Goal: Transaction & Acquisition: Purchase product/service

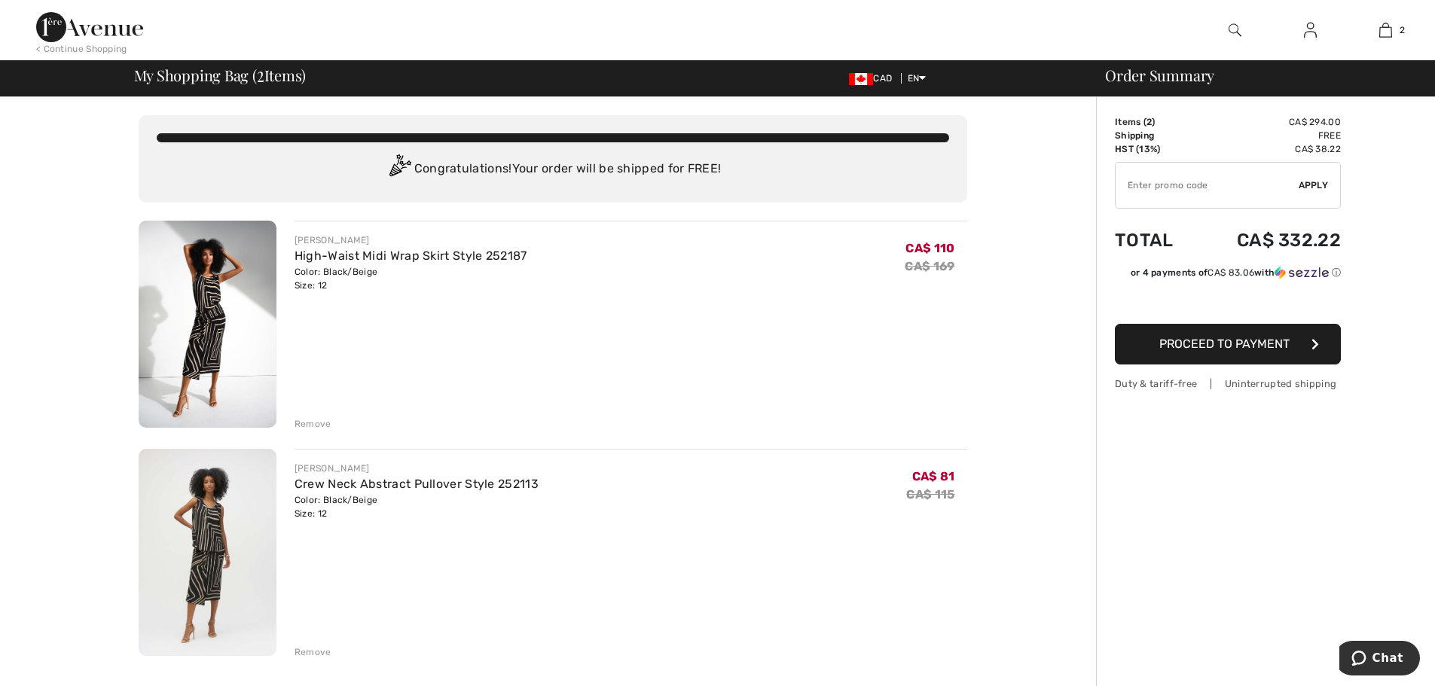
click at [105, 24] on img at bounding box center [89, 27] width 107 height 30
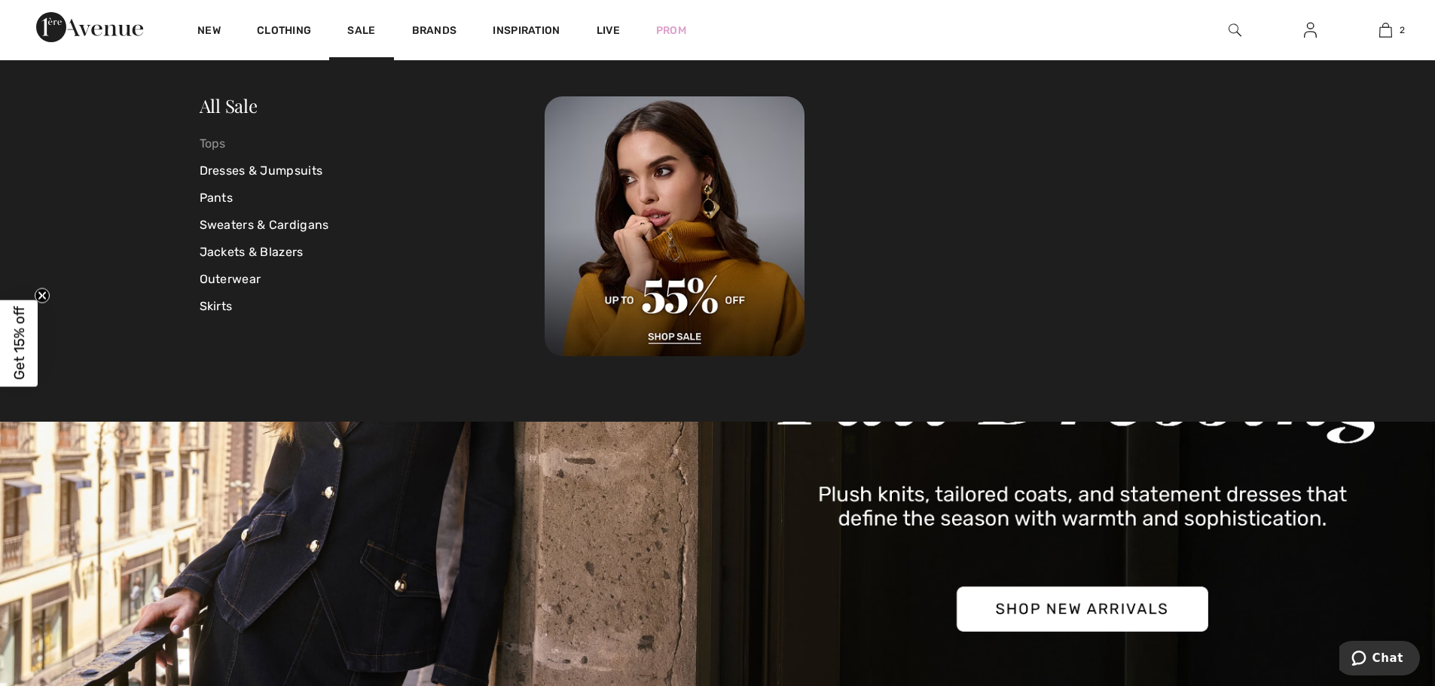
click at [200, 139] on link "Tops" at bounding box center [373, 143] width 346 height 27
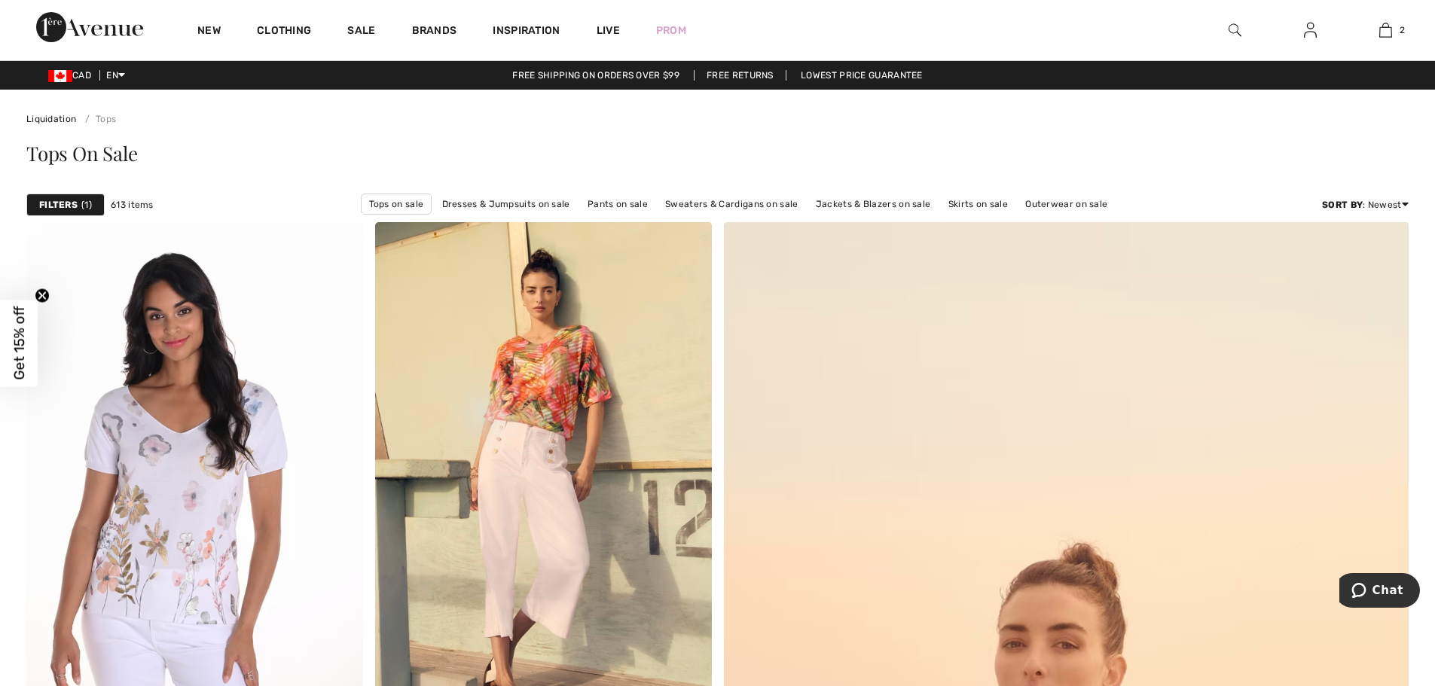
click at [78, 207] on div "Filters 1" at bounding box center [65, 205] width 78 height 23
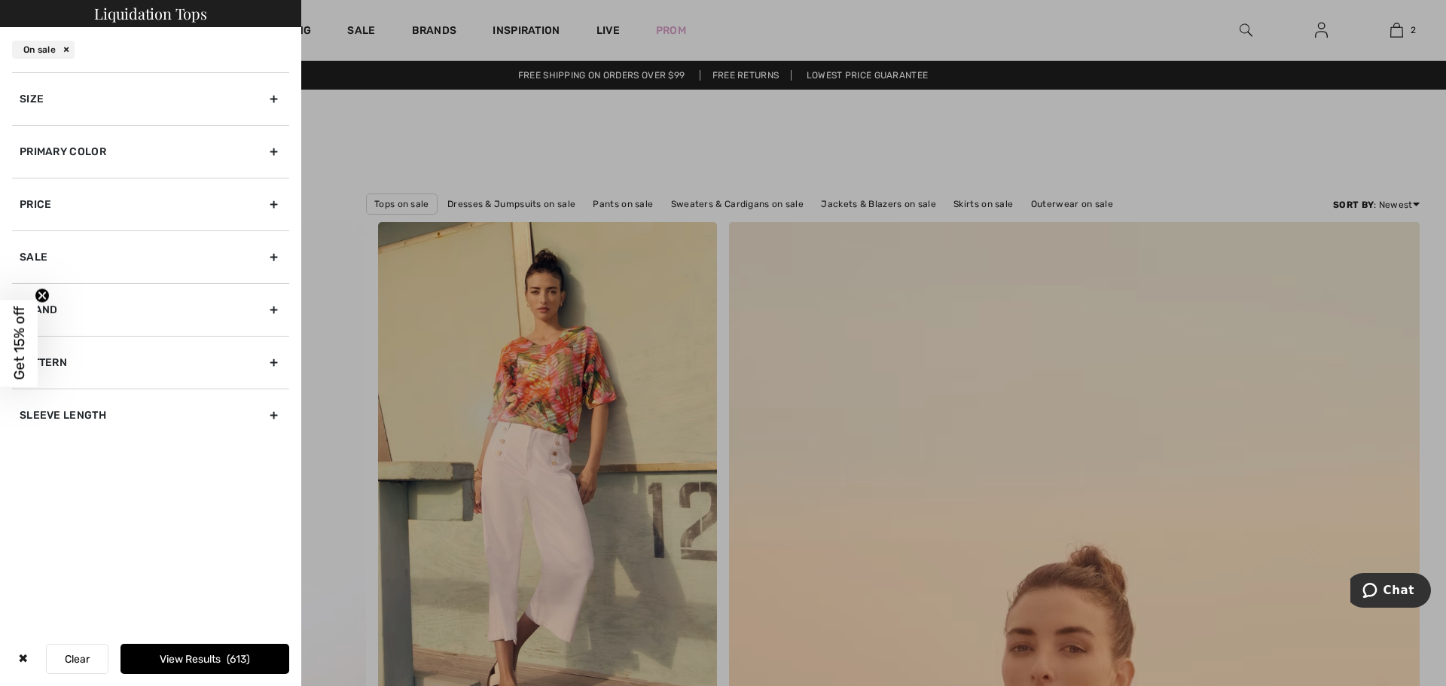
click at [121, 153] on div "Primary Color" at bounding box center [150, 151] width 277 height 53
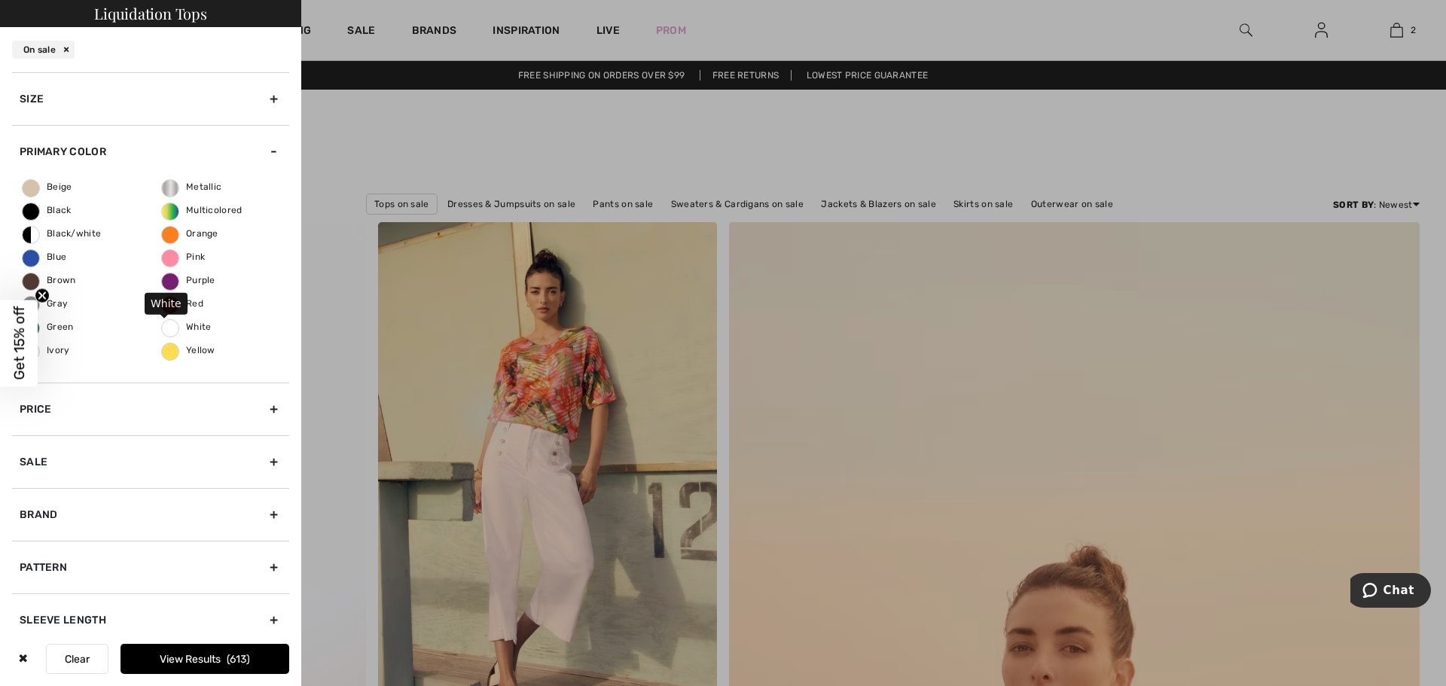
click at [194, 324] on span "White" at bounding box center [187, 327] width 50 height 11
click at [0, 0] on input "White" at bounding box center [0, 0] width 0 height 0
click at [214, 663] on button "View Results 17" at bounding box center [204, 659] width 169 height 30
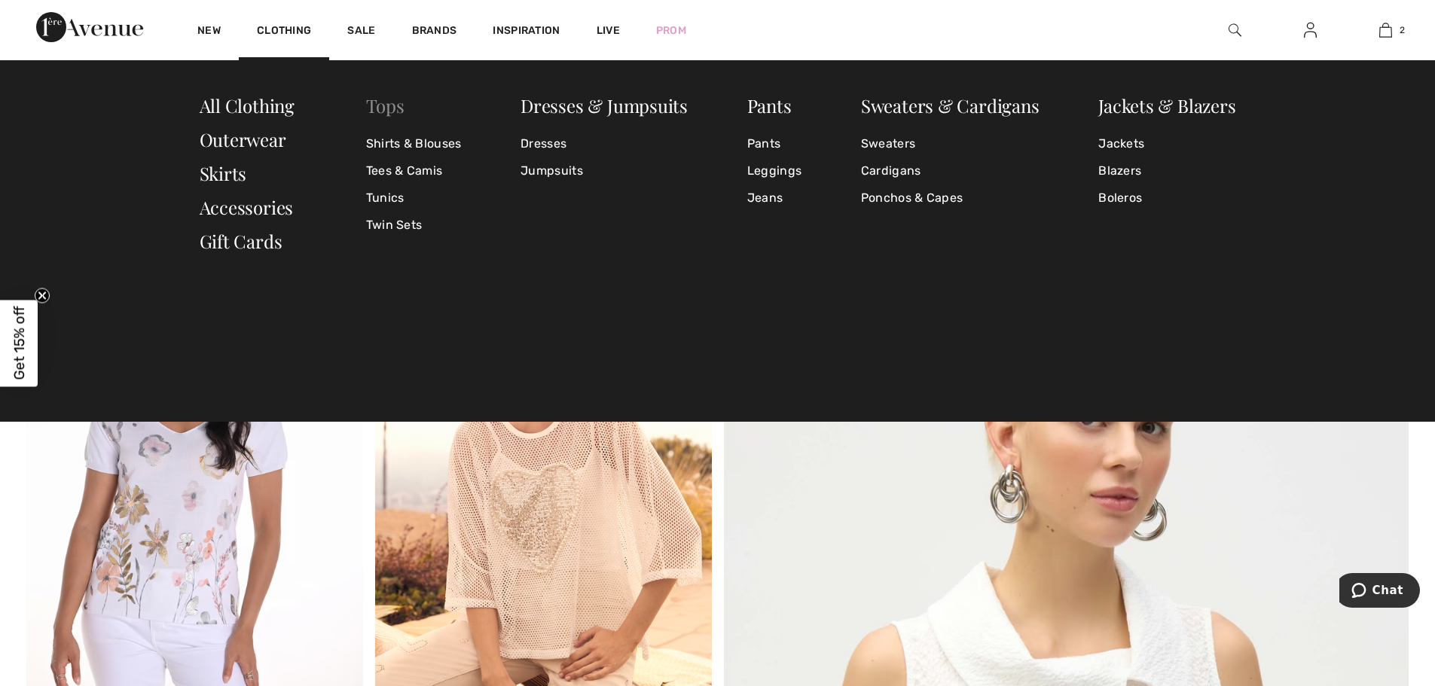
click at [384, 103] on link "Tops" at bounding box center [385, 105] width 38 height 24
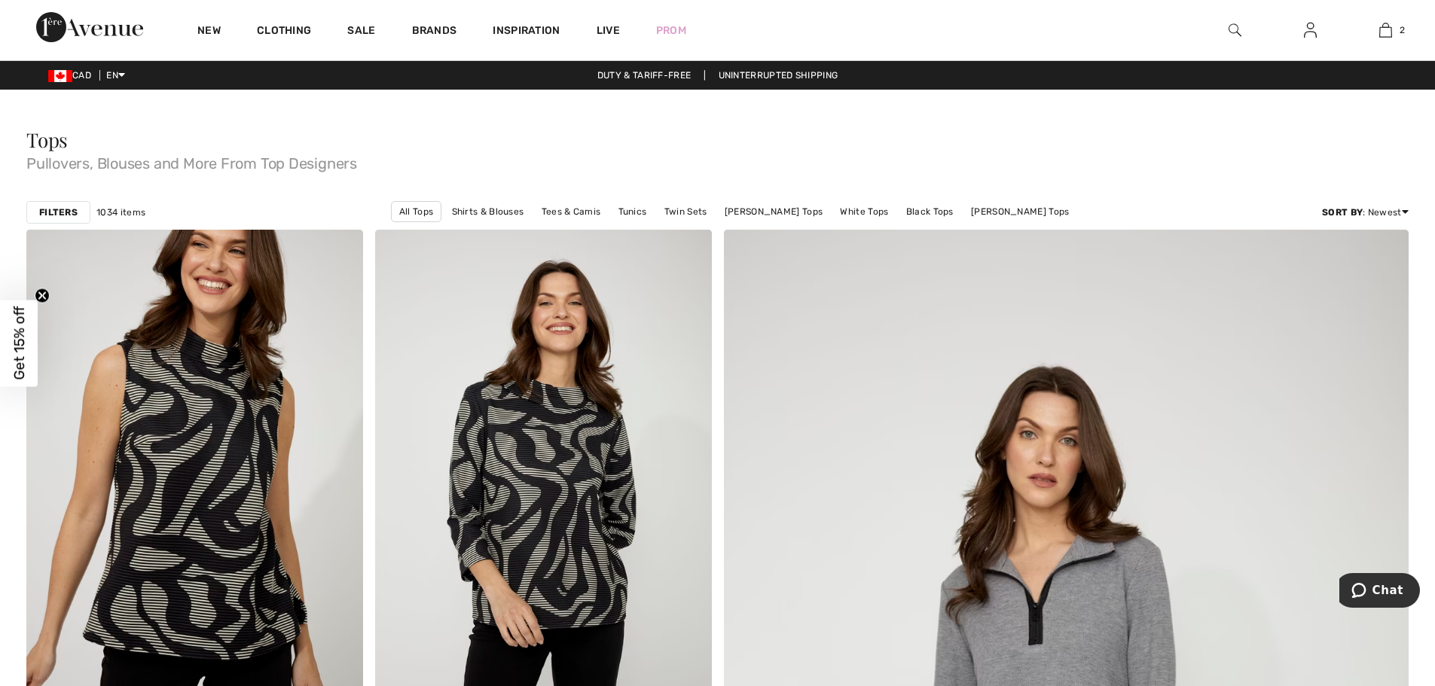
click at [63, 212] on strong "Filters" at bounding box center [58, 213] width 38 height 14
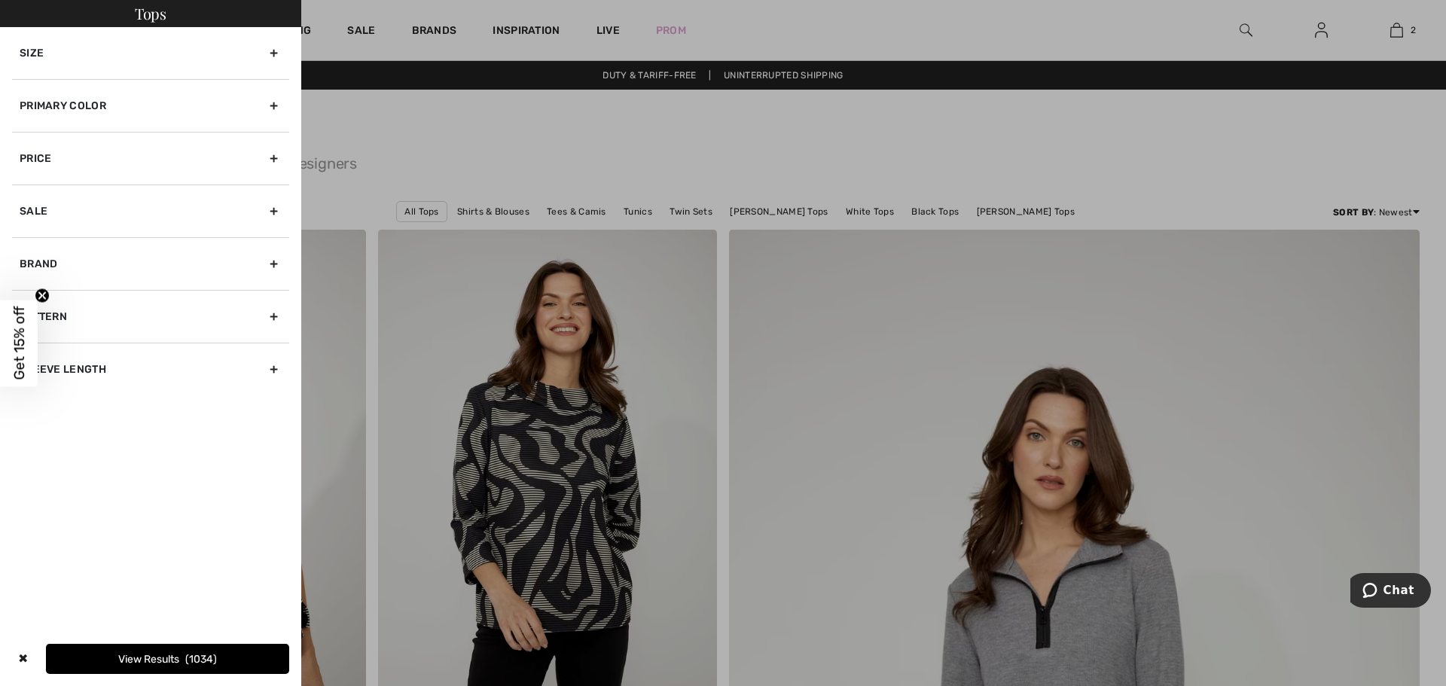
click at [125, 112] on div "Primary Color" at bounding box center [150, 105] width 277 height 53
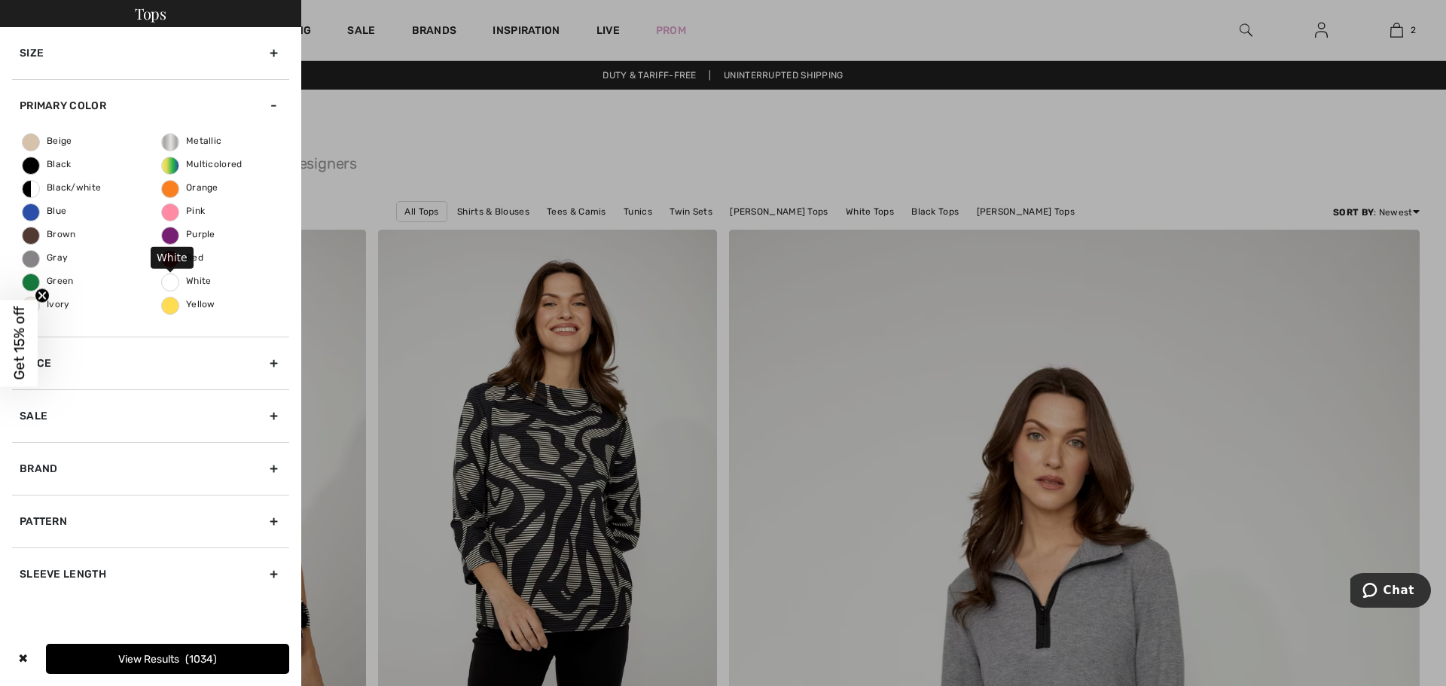
click at [199, 276] on span "White" at bounding box center [187, 281] width 50 height 11
click at [0, 0] on input "White" at bounding box center [0, 0] width 0 height 0
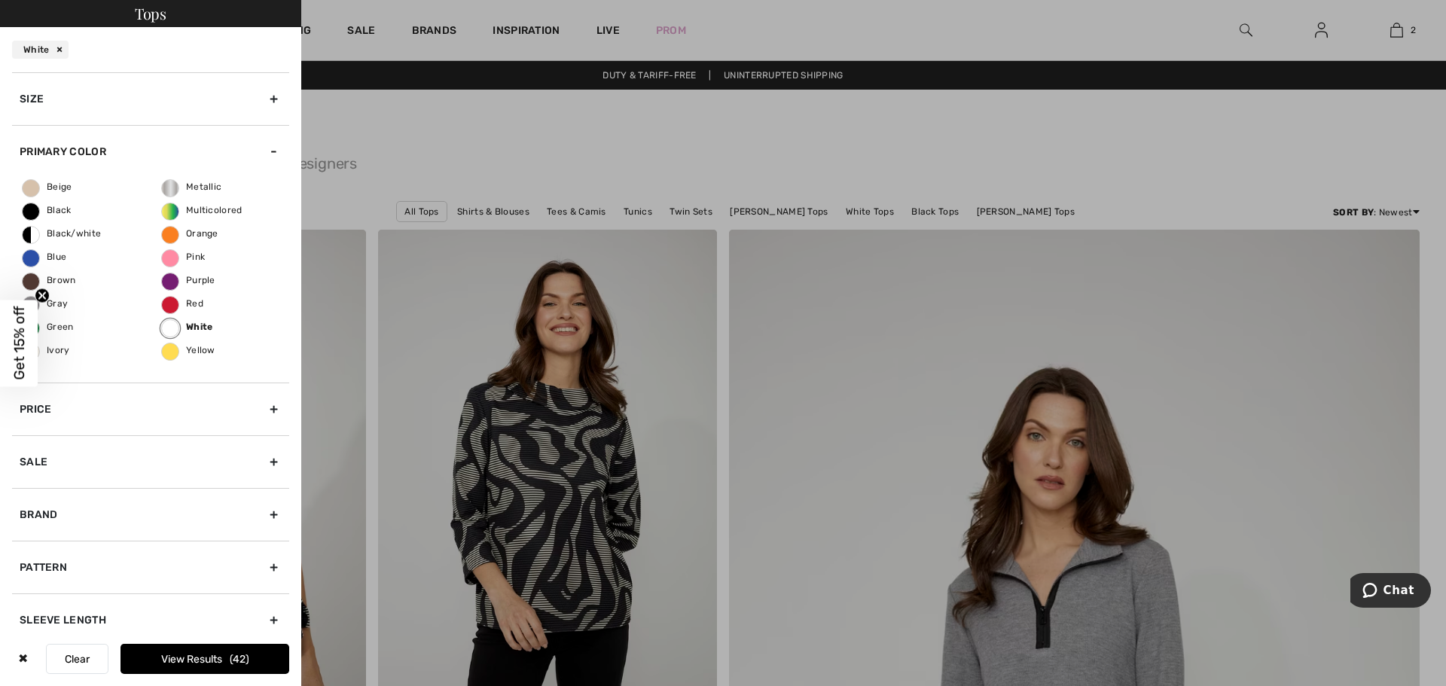
click at [209, 660] on button "View Results 42" at bounding box center [204, 659] width 169 height 30
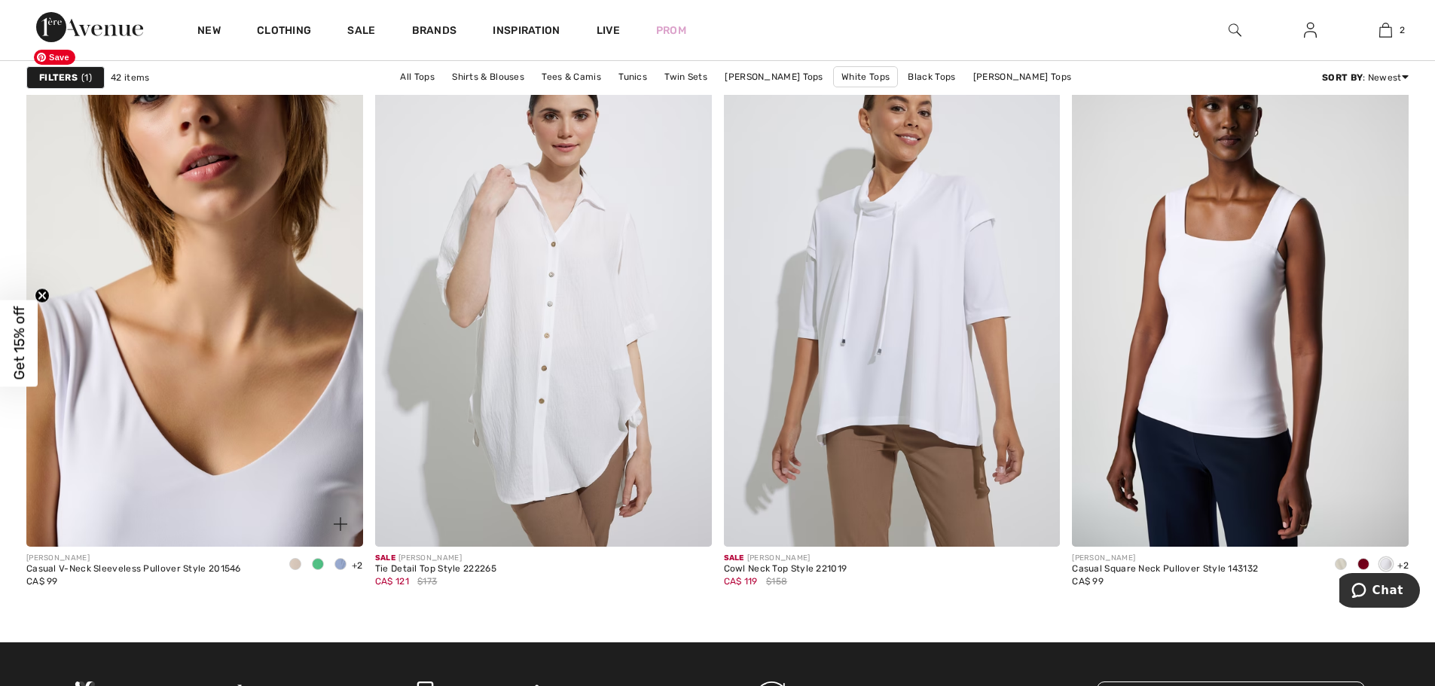
scroll to position [7228, 0]
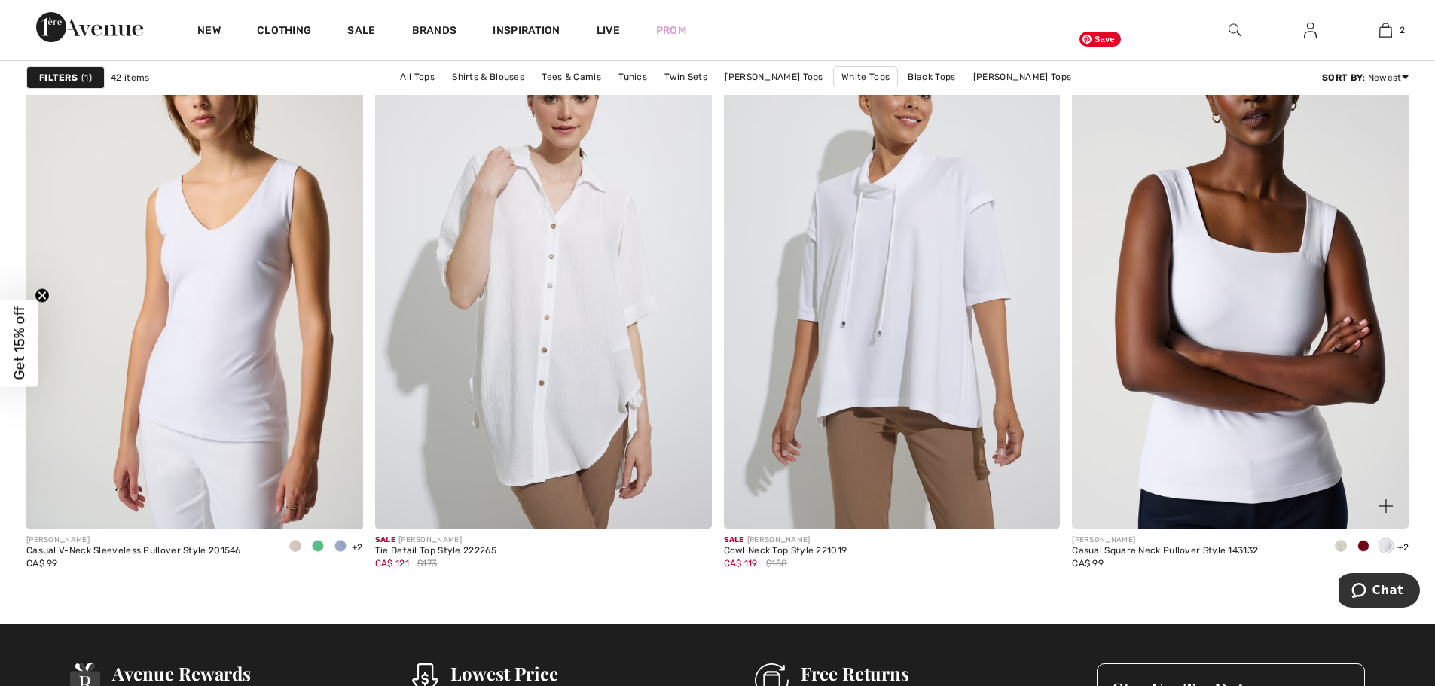
click at [1208, 356] on img at bounding box center [1240, 276] width 337 height 505
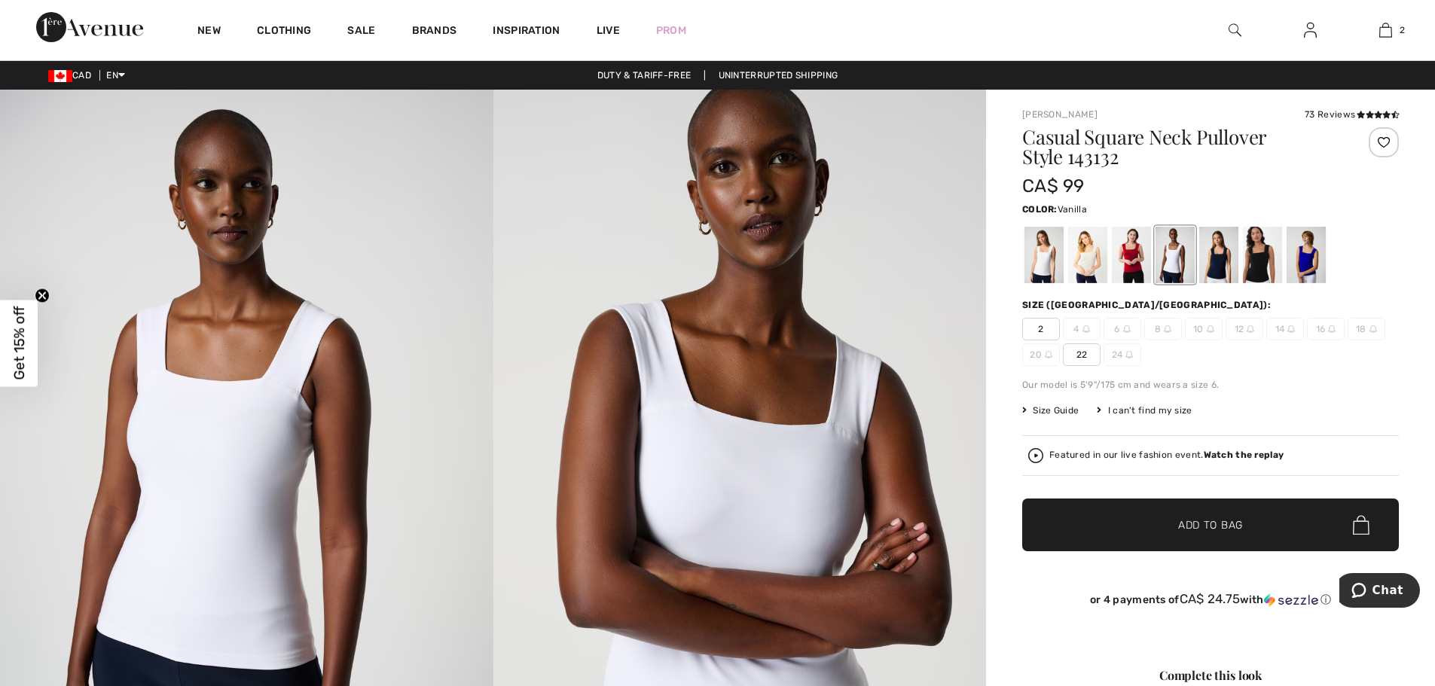
click at [1063, 278] on div at bounding box center [1043, 255] width 39 height 56
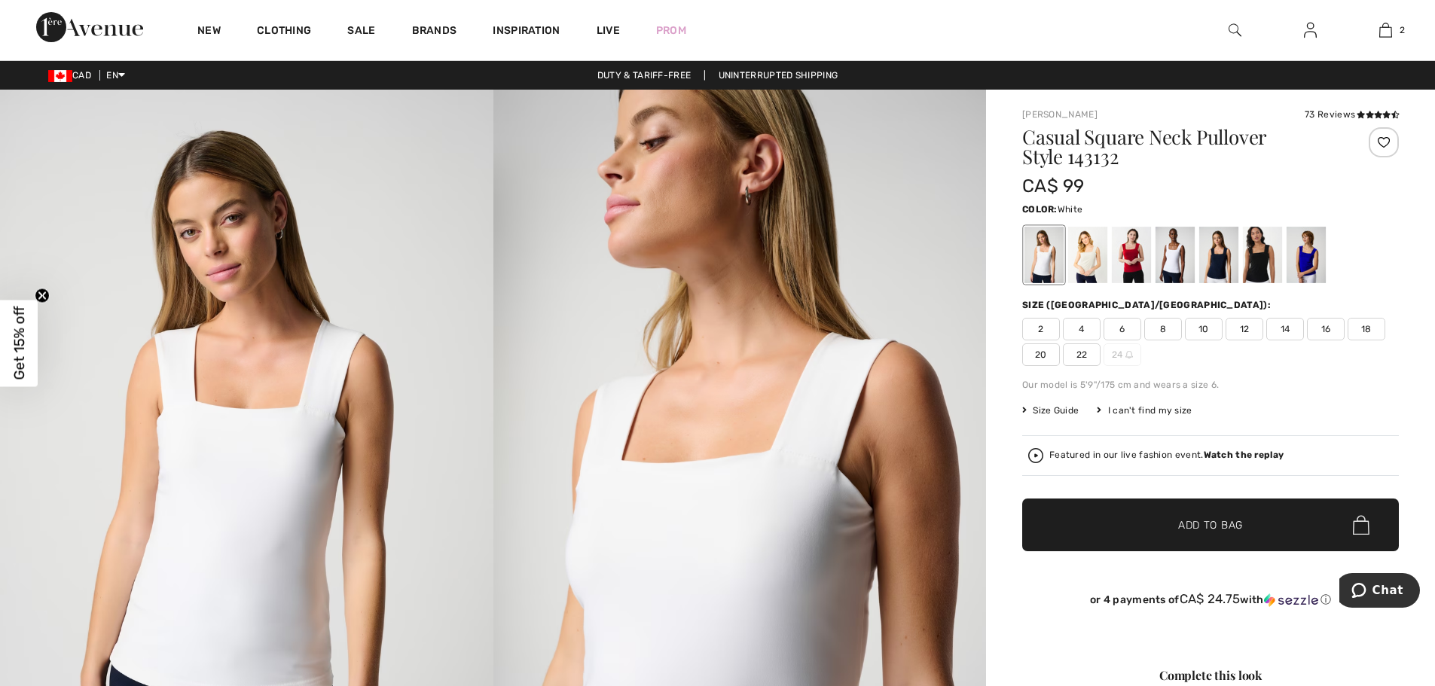
click at [1164, 265] on div at bounding box center [1174, 255] width 39 height 56
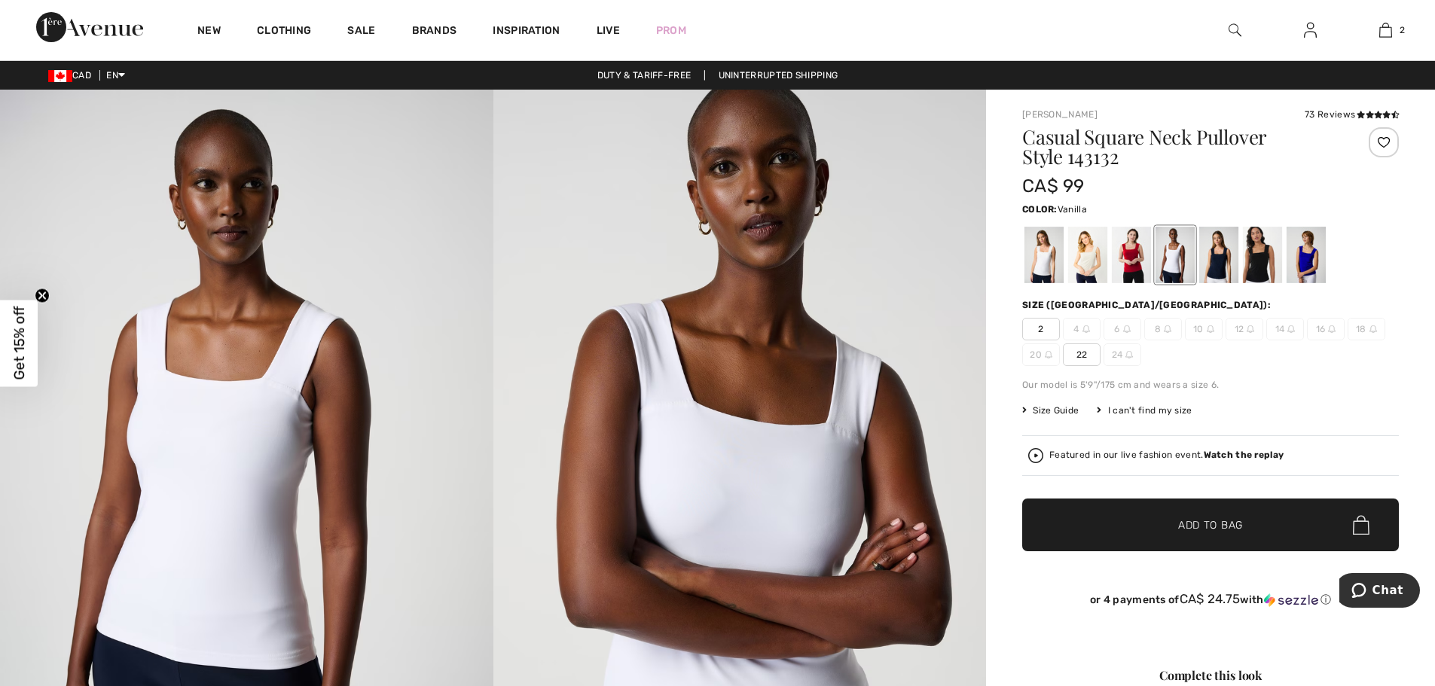
click at [1054, 270] on div at bounding box center [1043, 255] width 39 height 56
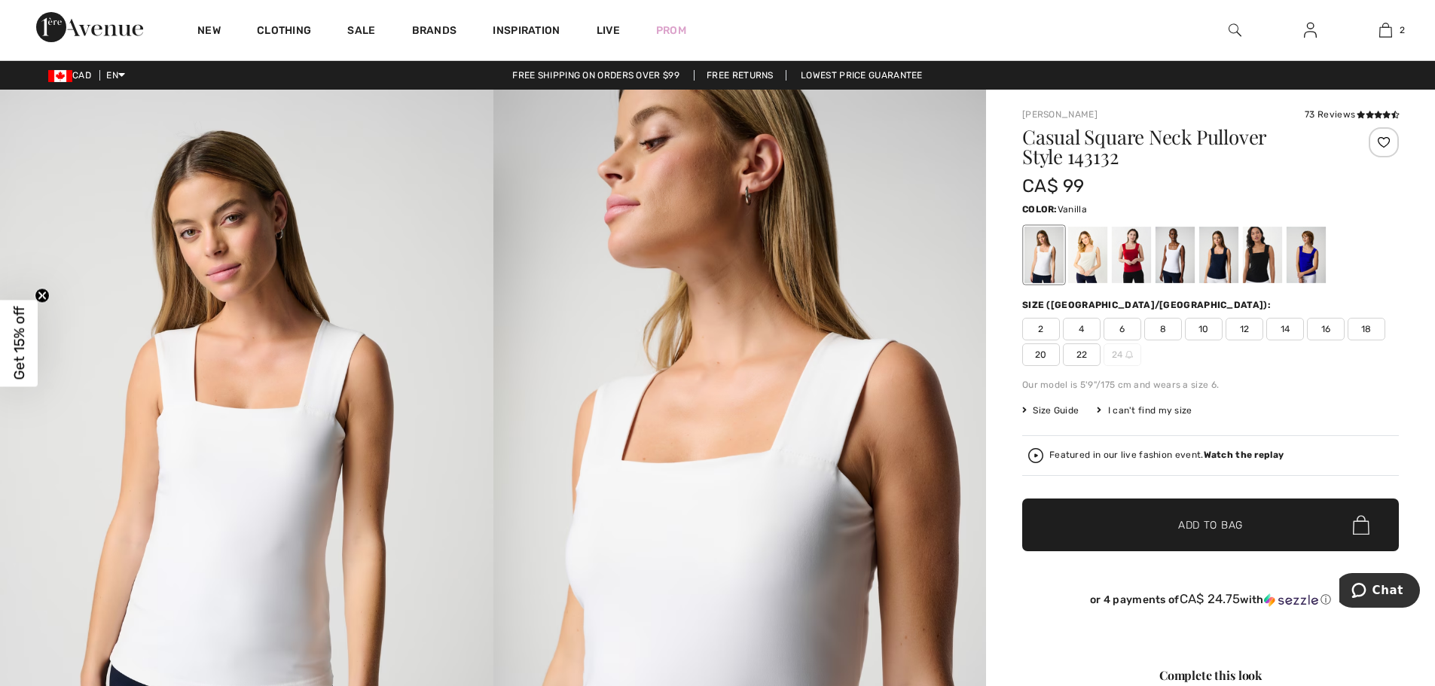
click at [1247, 328] on span "12" at bounding box center [1244, 329] width 38 height 23
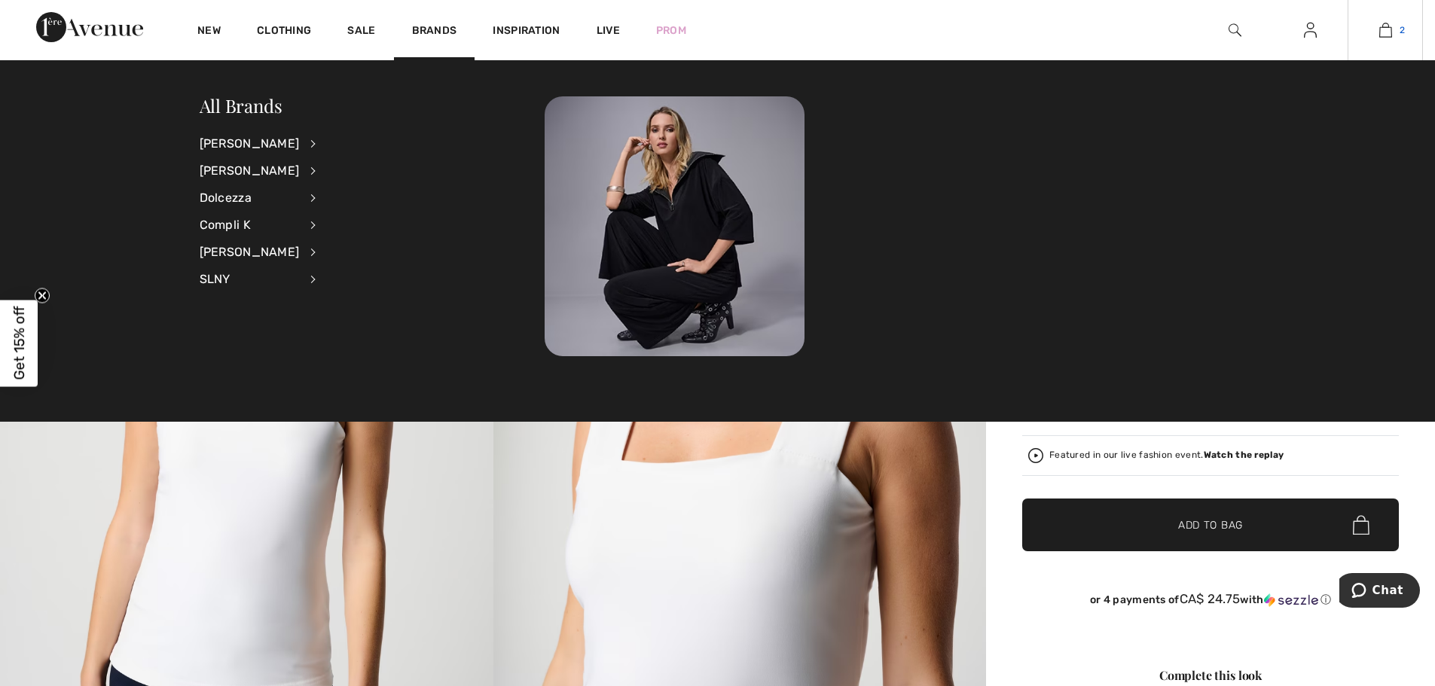
click at [1383, 29] on img at bounding box center [1385, 30] width 13 height 18
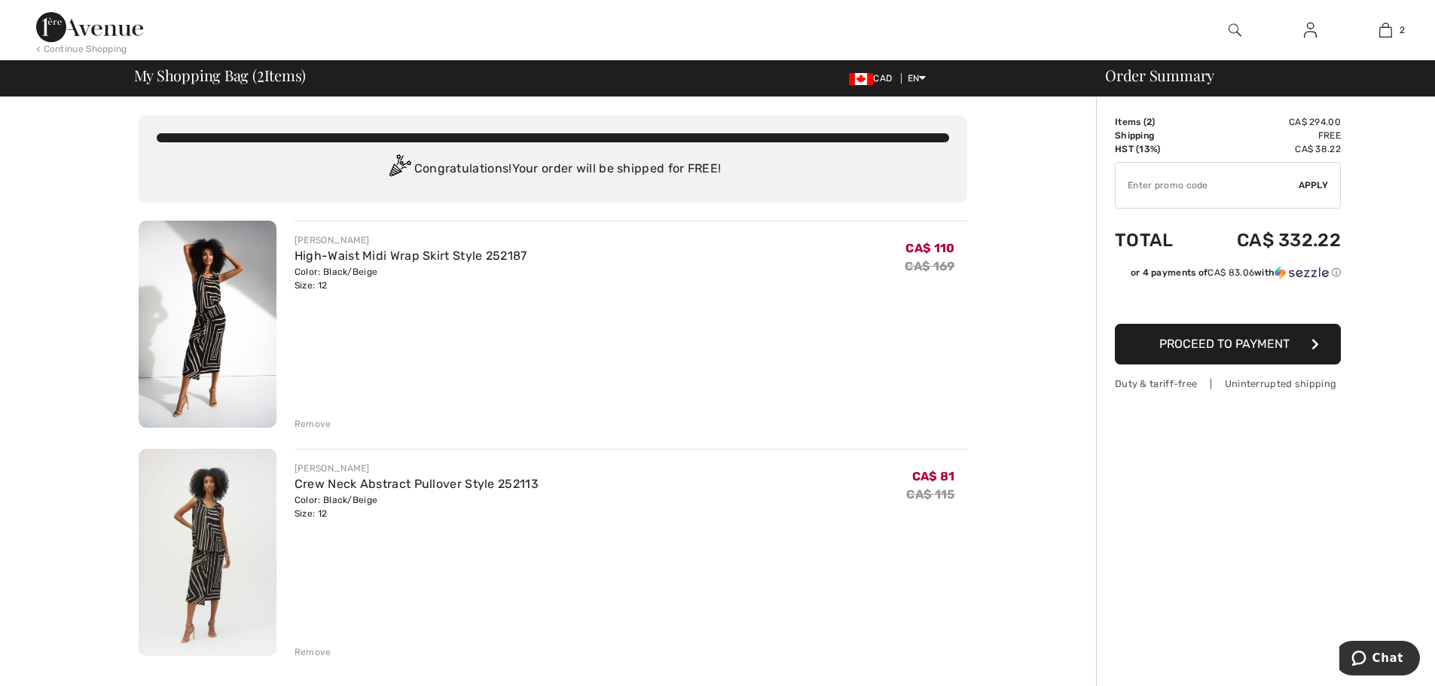
click at [89, 35] on img at bounding box center [89, 27] width 107 height 30
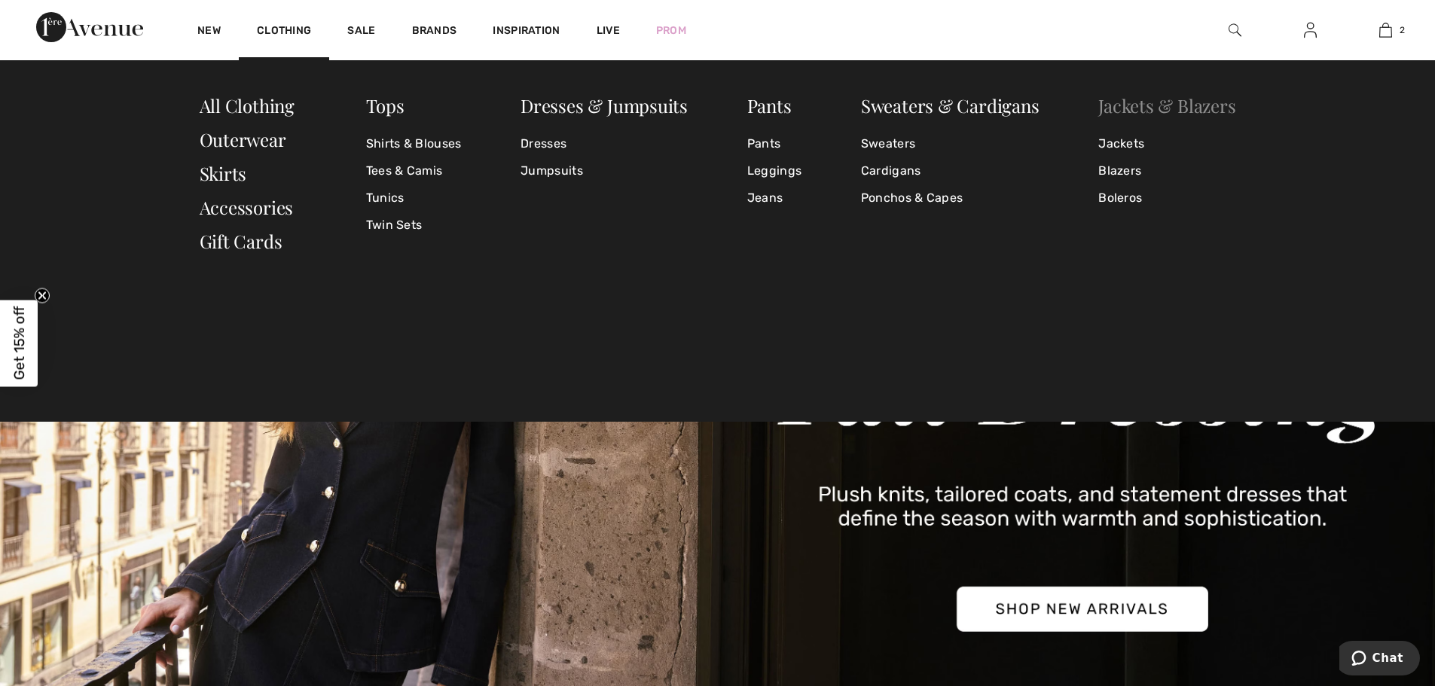
click at [1134, 108] on link "Jackets & Blazers" at bounding box center [1166, 105] width 137 height 24
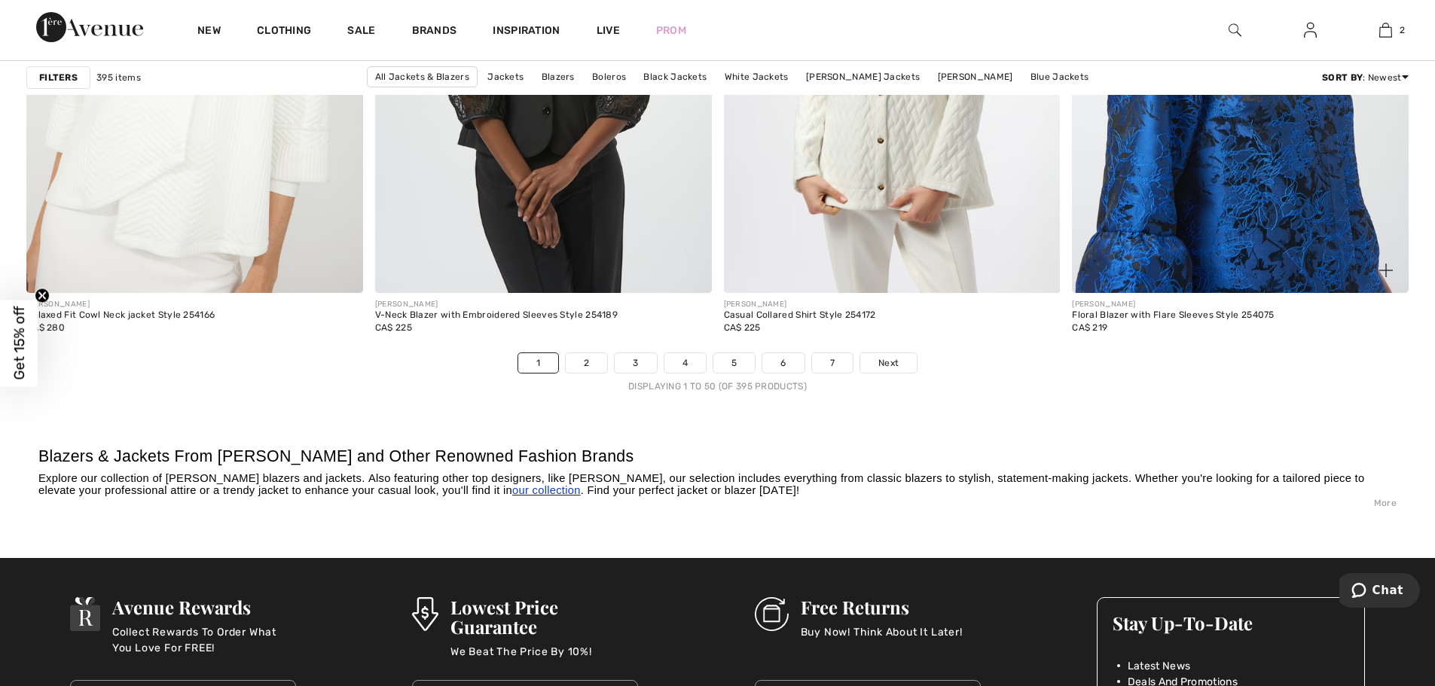
scroll to position [8584, 0]
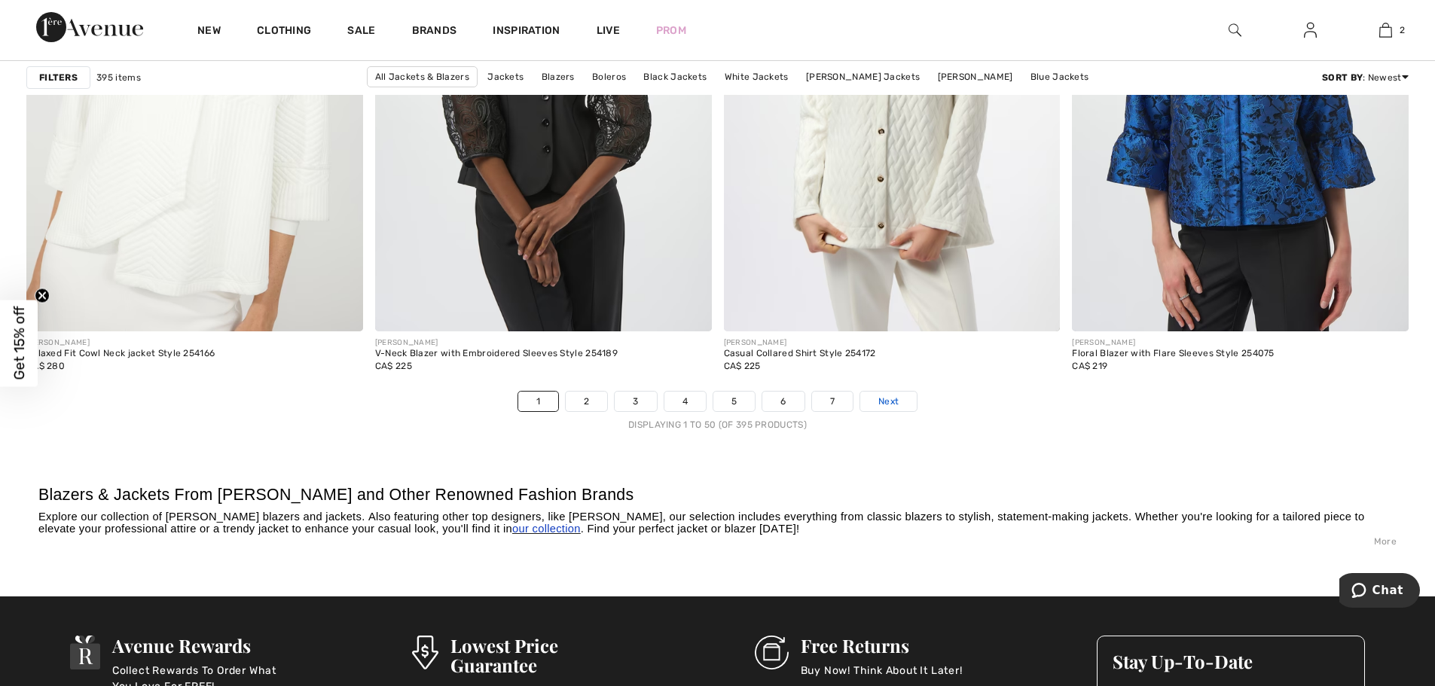
click at [878, 407] on span "Next" at bounding box center [888, 402] width 20 height 14
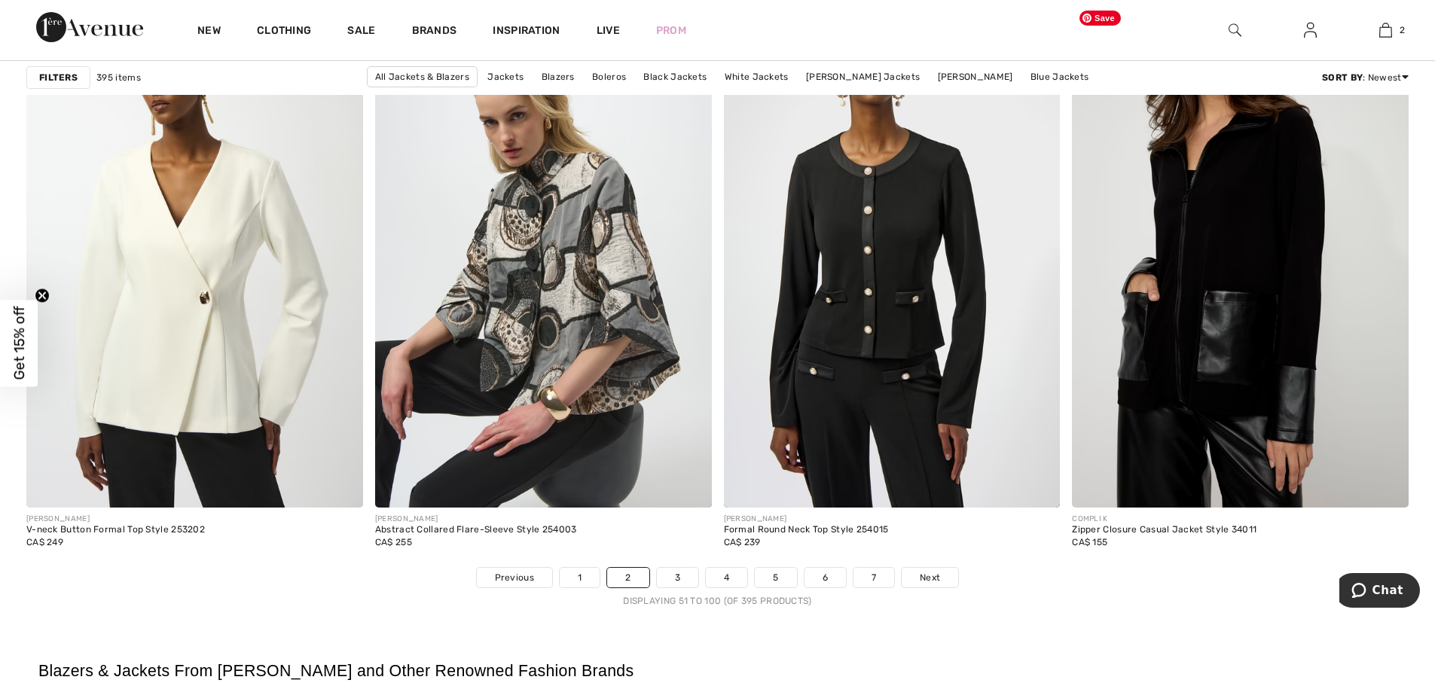
scroll to position [8434, 0]
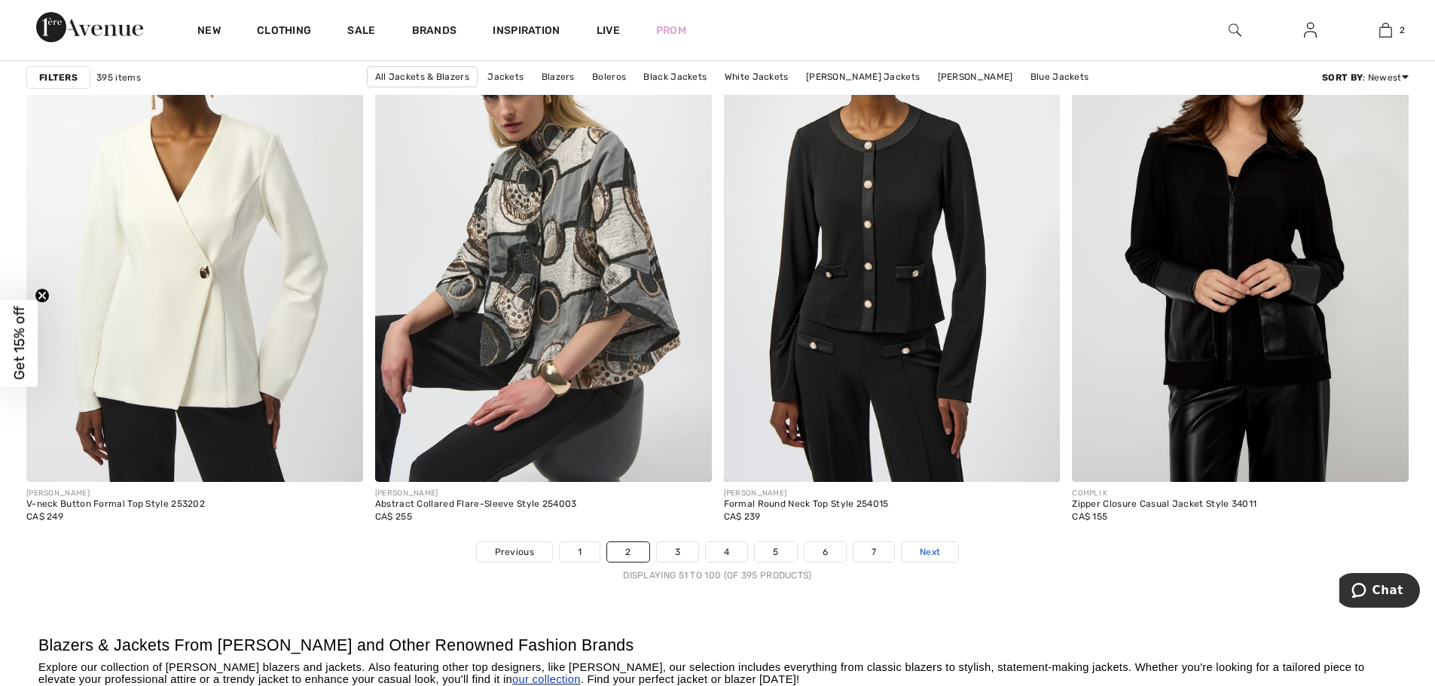
click at [934, 554] on span "Next" at bounding box center [929, 552] width 20 height 14
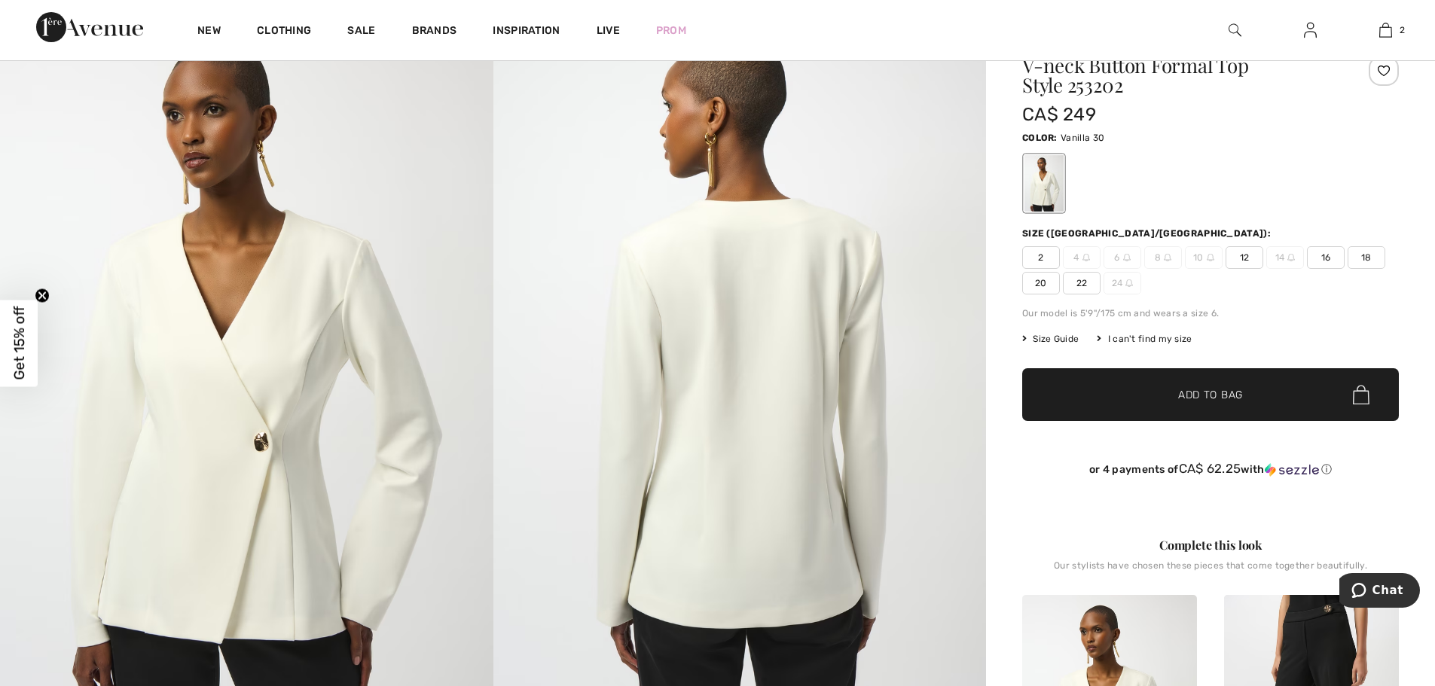
scroll to position [75, 0]
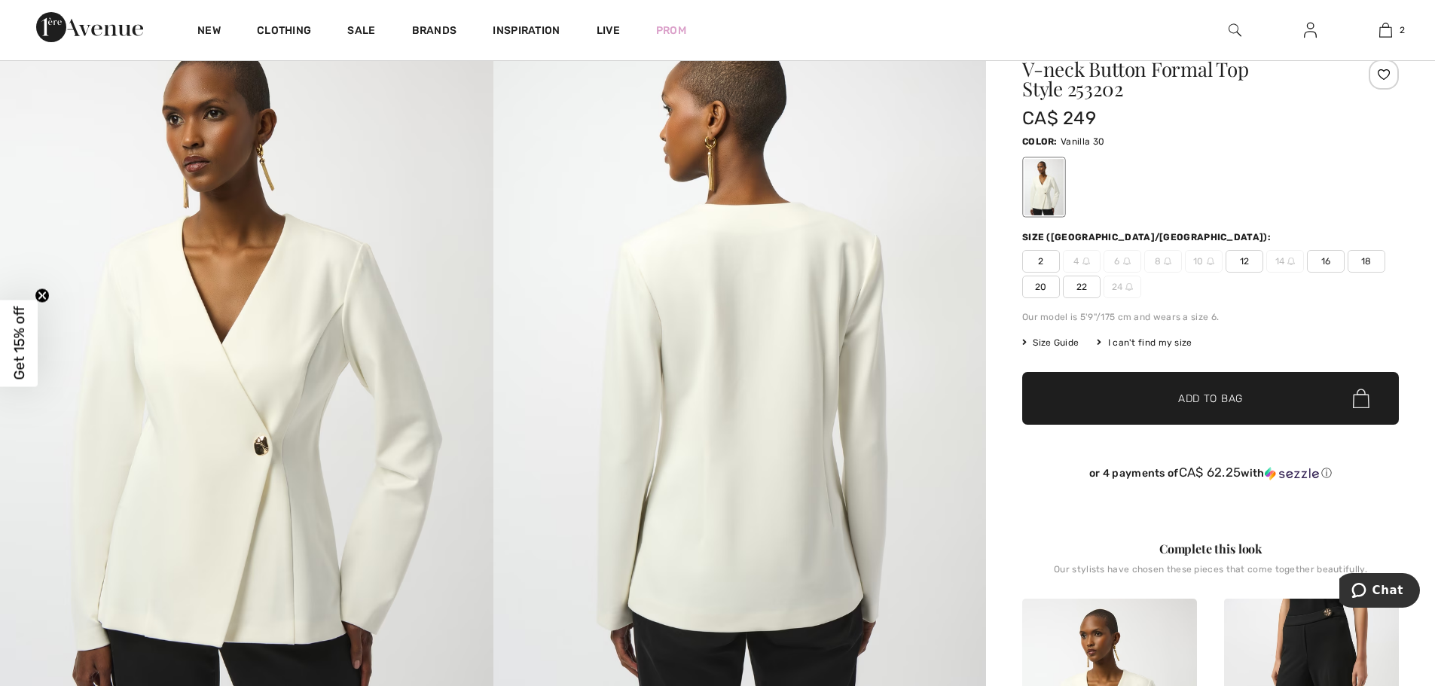
click at [1249, 259] on span "12" at bounding box center [1244, 261] width 38 height 23
click at [1217, 389] on span "✔ Added to Bag Add to Bag" at bounding box center [1210, 398] width 377 height 53
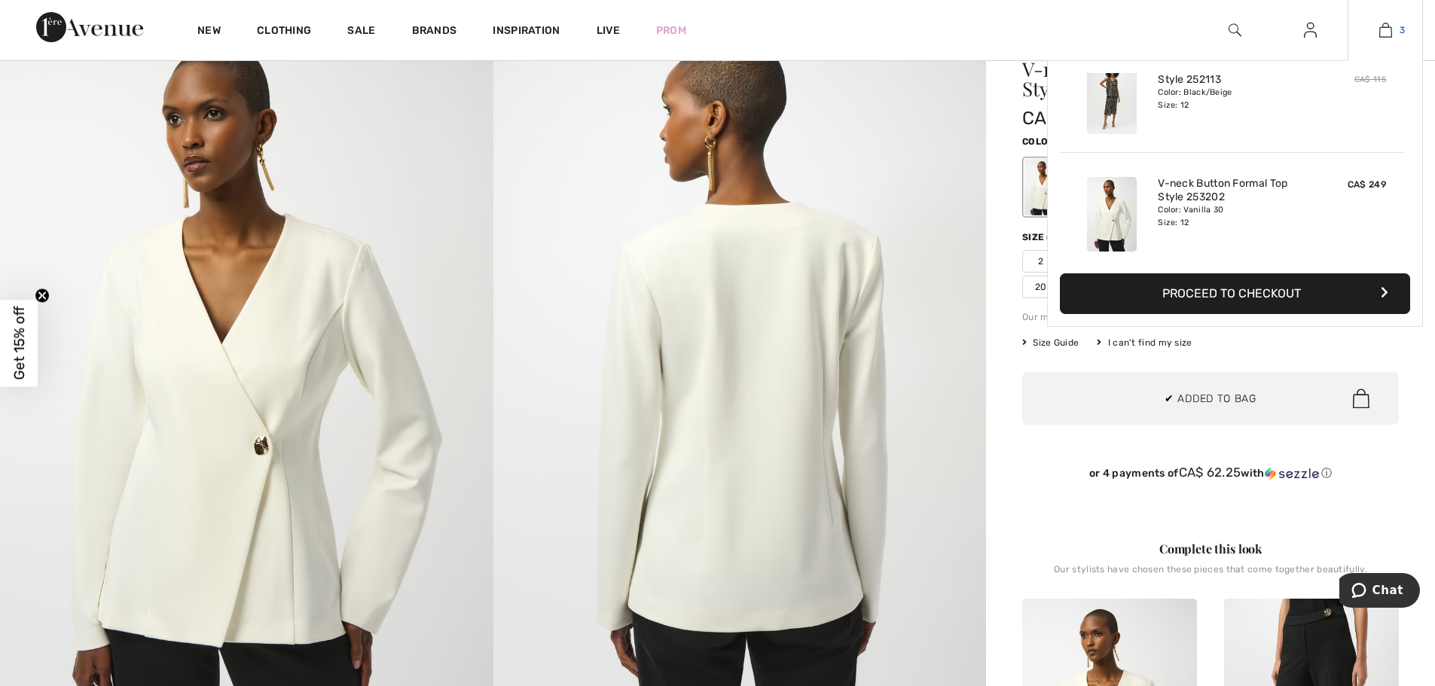
scroll to position [164, 0]
click at [1383, 32] on img at bounding box center [1385, 30] width 13 height 18
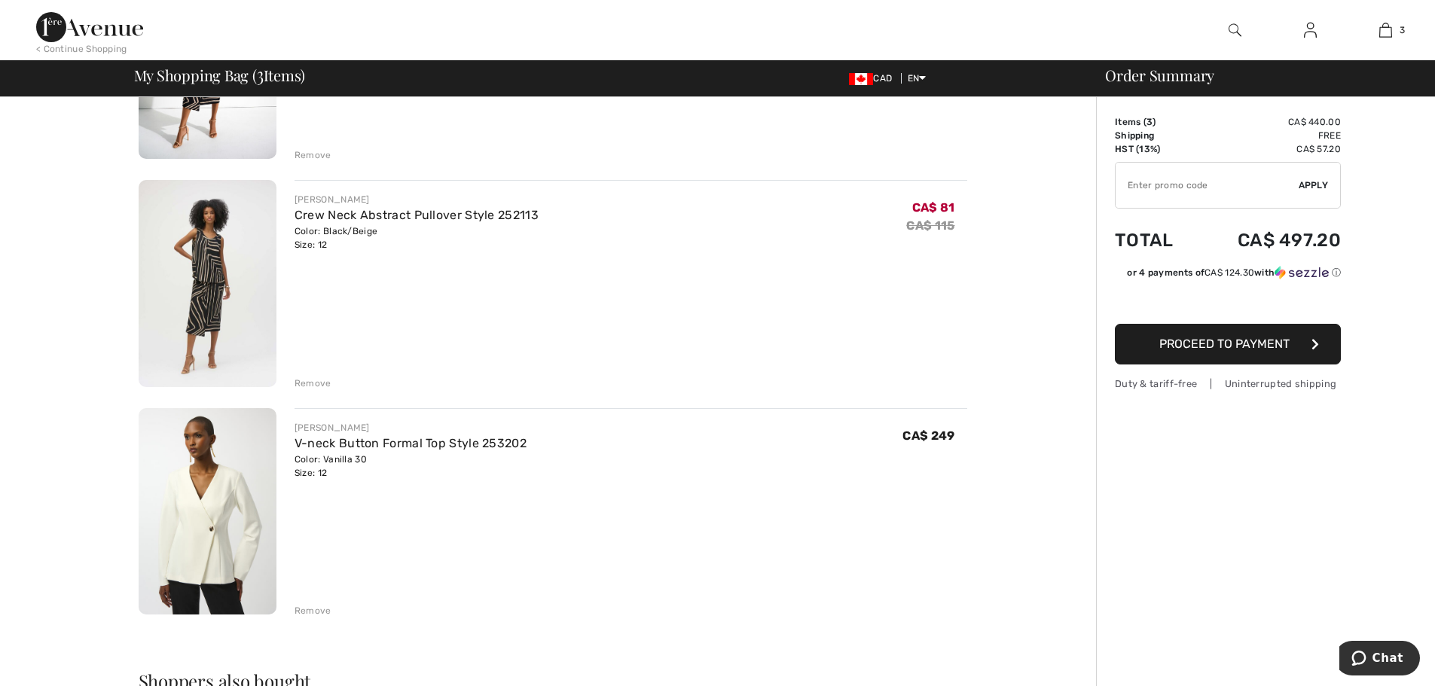
scroll to position [301, 0]
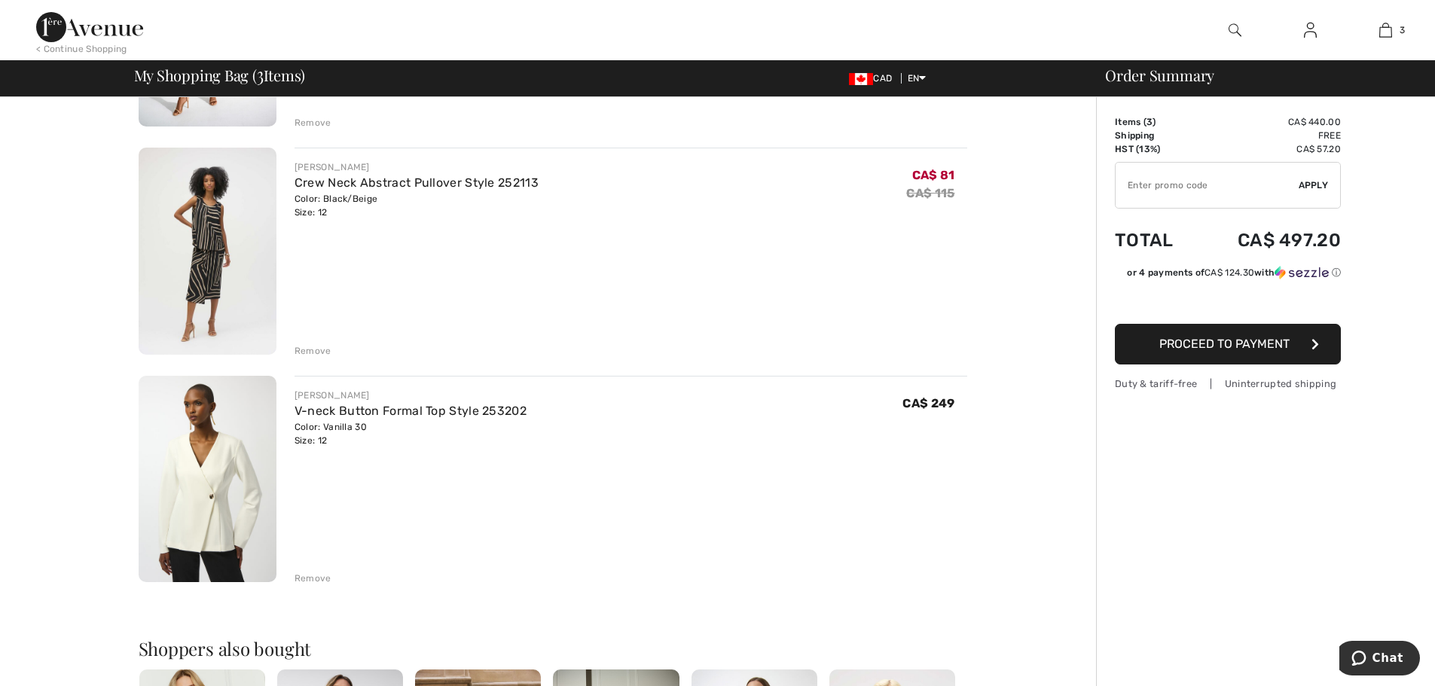
click at [317, 571] on div "Remove" at bounding box center [630, 577] width 672 height 17
click at [314, 578] on div "Remove" at bounding box center [312, 579] width 37 height 14
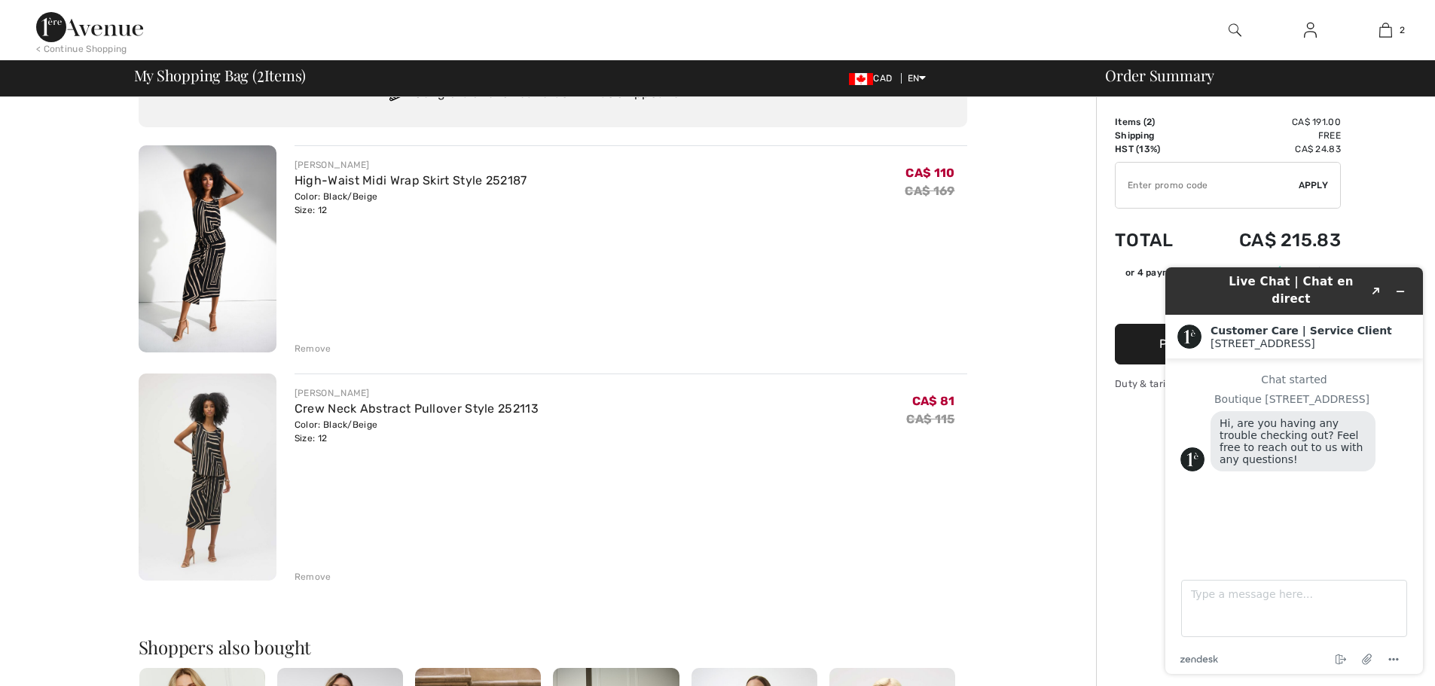
scroll to position [0, 0]
click at [1404, 286] on icon "Minimize widget" at bounding box center [1400, 291] width 11 height 11
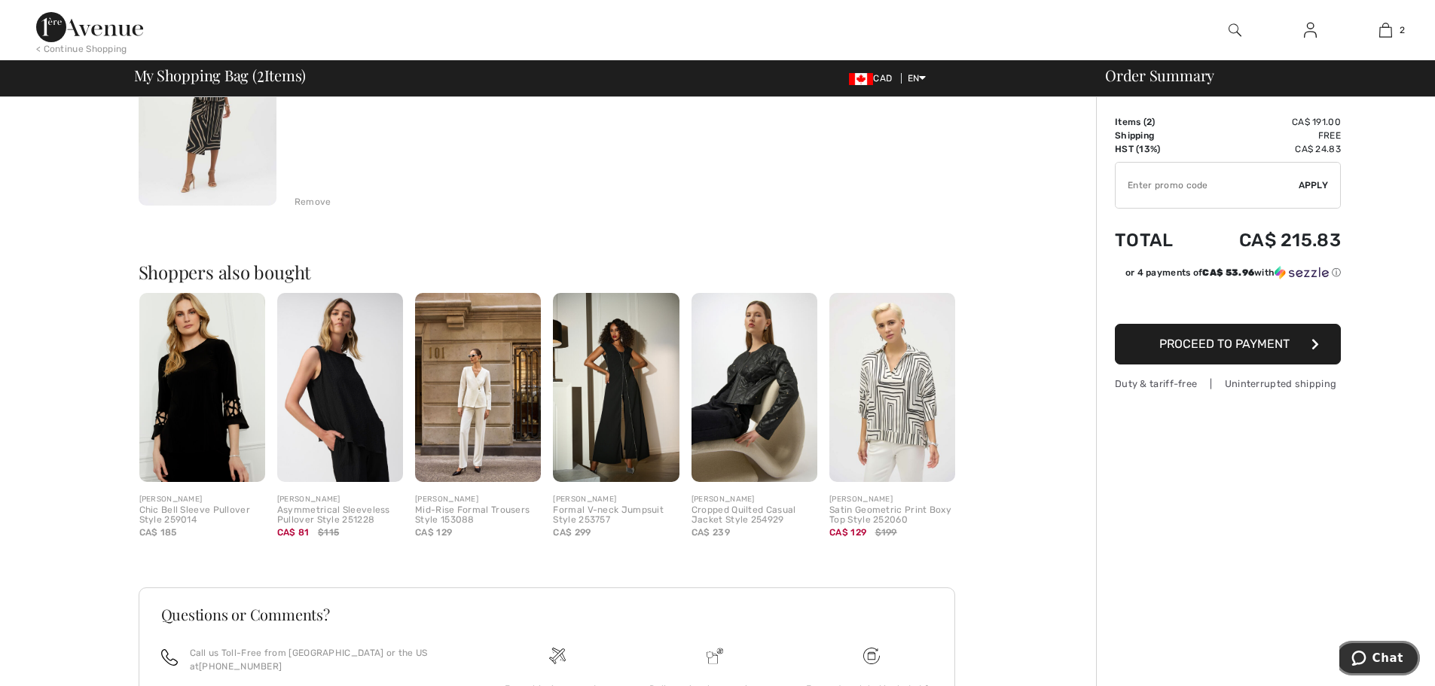
scroll to position [452, 0]
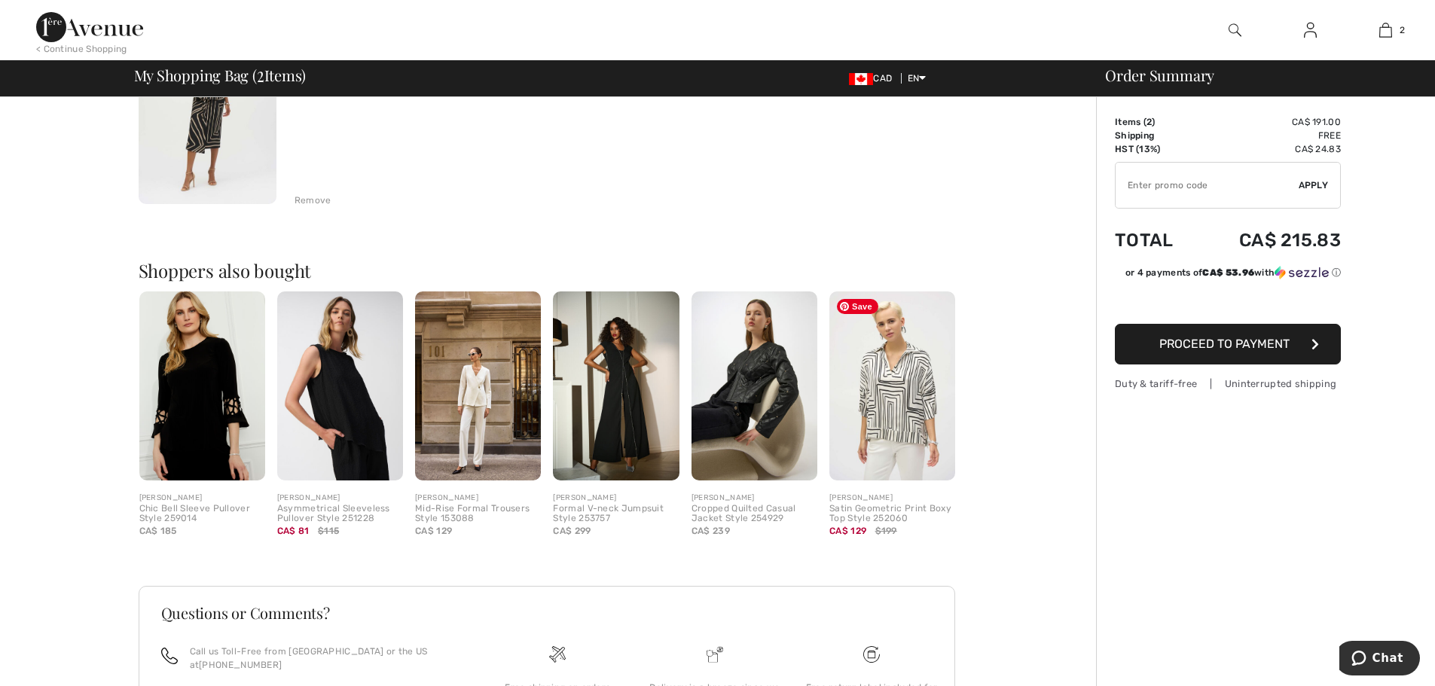
click at [868, 410] on img at bounding box center [892, 385] width 126 height 189
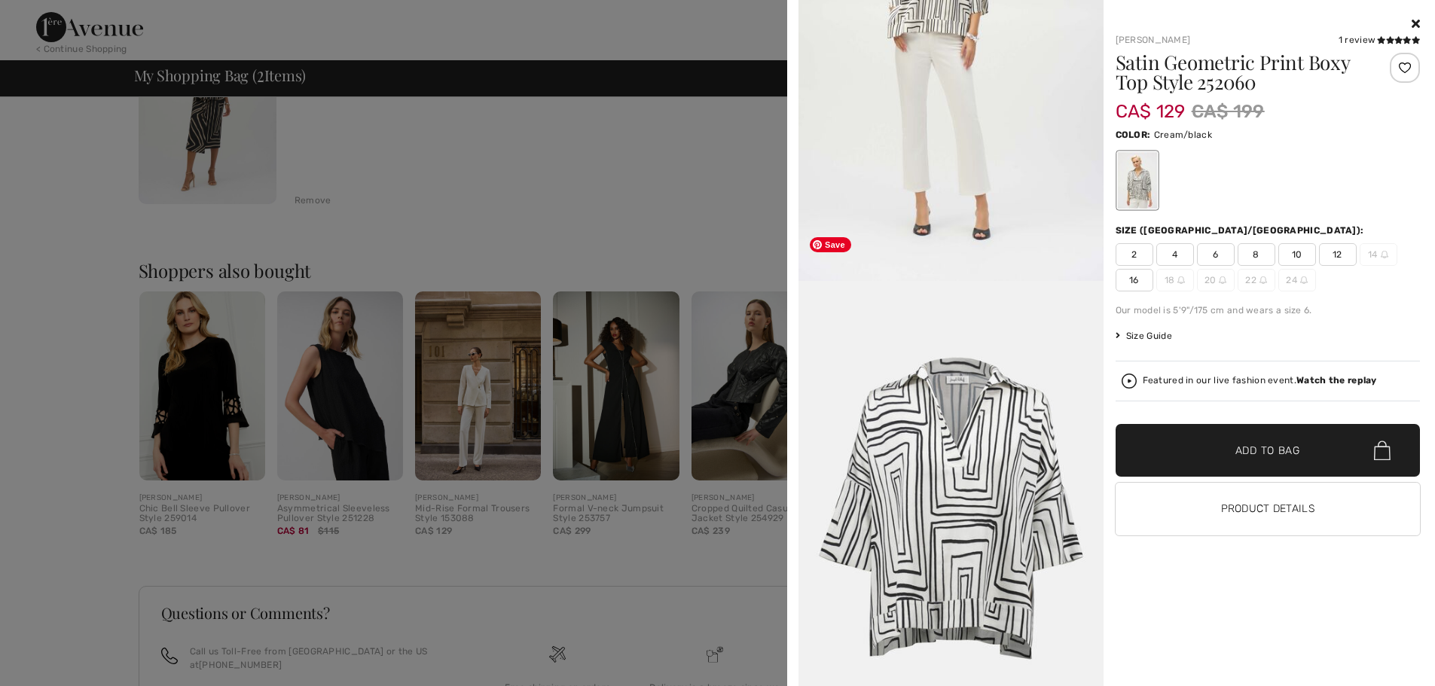
scroll to position [1732, 0]
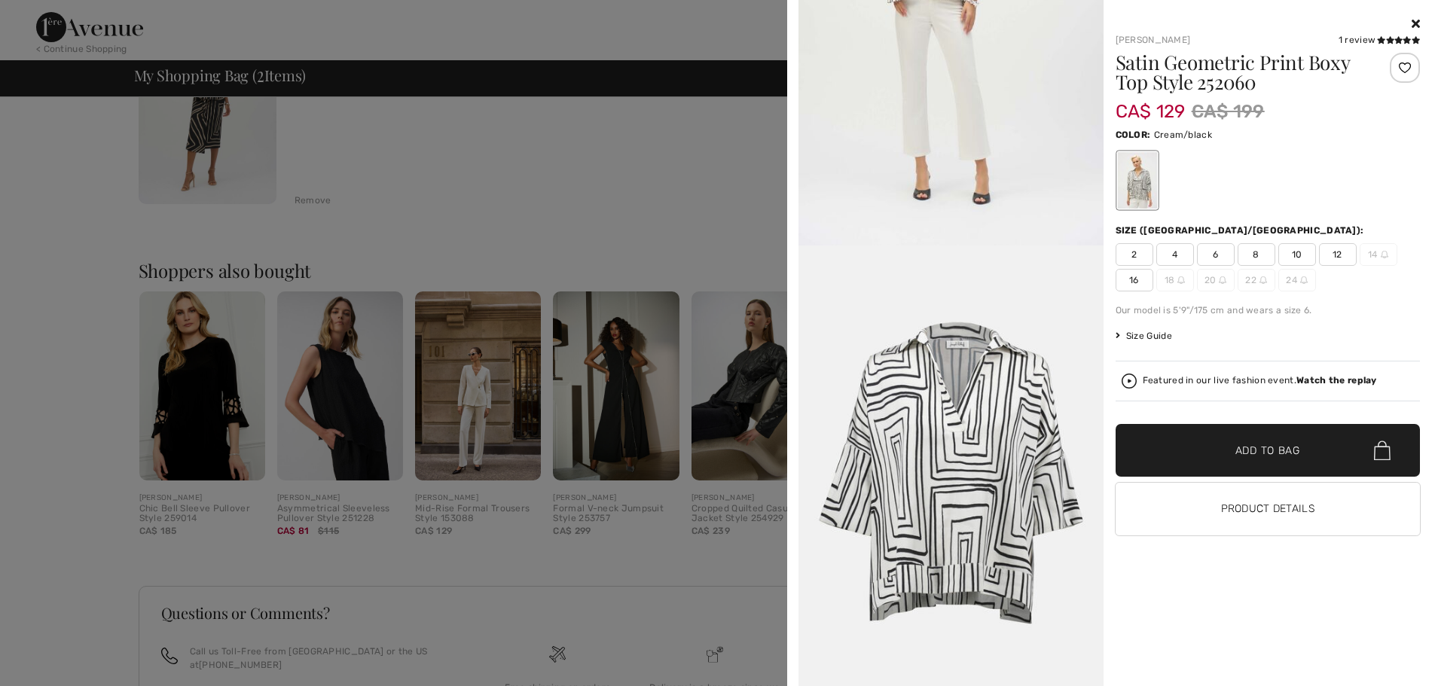
click at [1412, 22] on icon at bounding box center [1415, 23] width 8 height 12
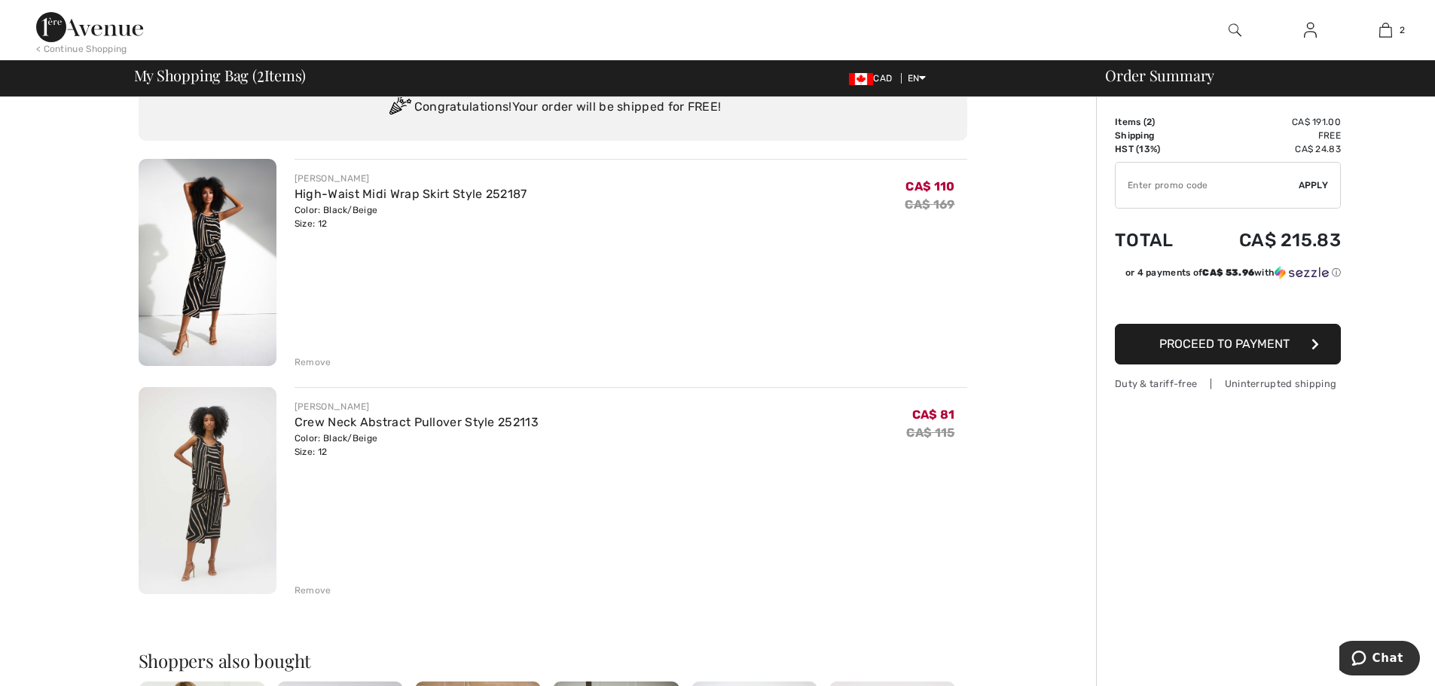
scroll to position [0, 0]
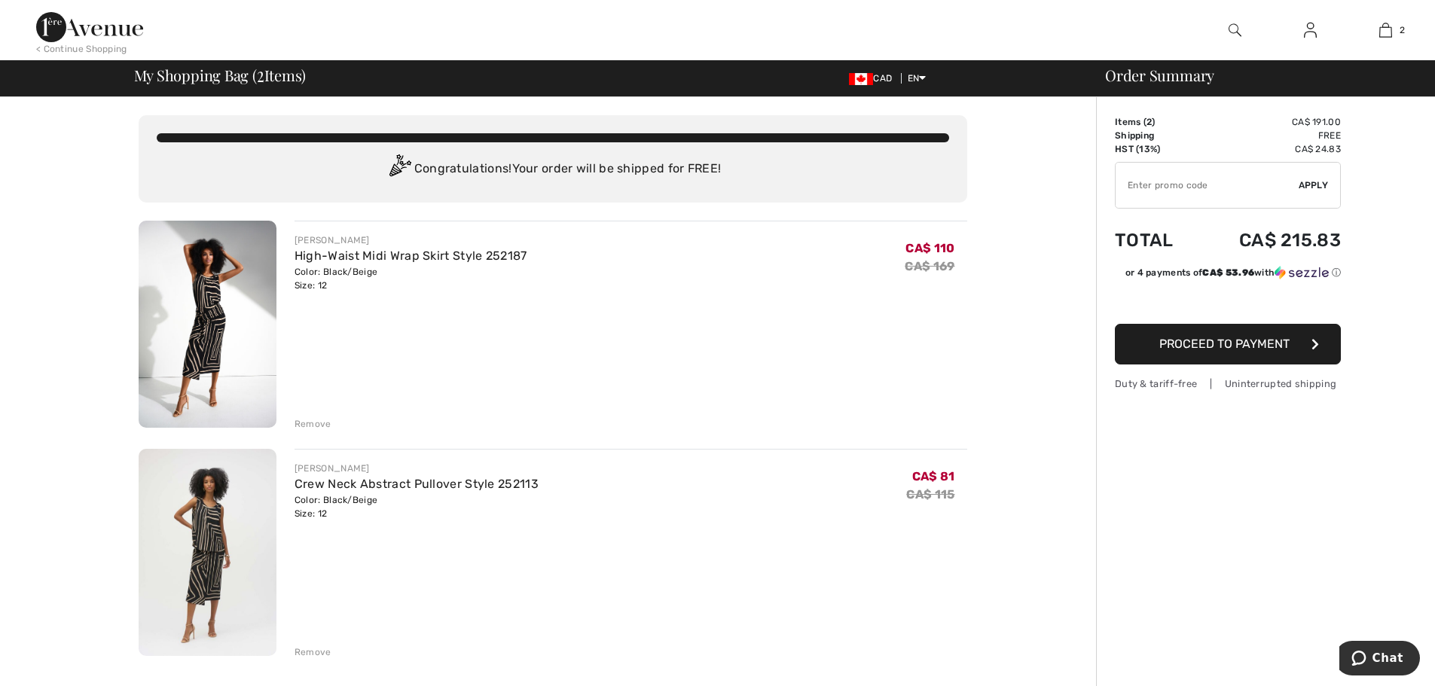
click at [1192, 189] on input "TEXT" at bounding box center [1206, 185] width 183 height 45
type input "EXTRA20"
click at [1316, 185] on span "Apply" at bounding box center [1313, 185] width 30 height 14
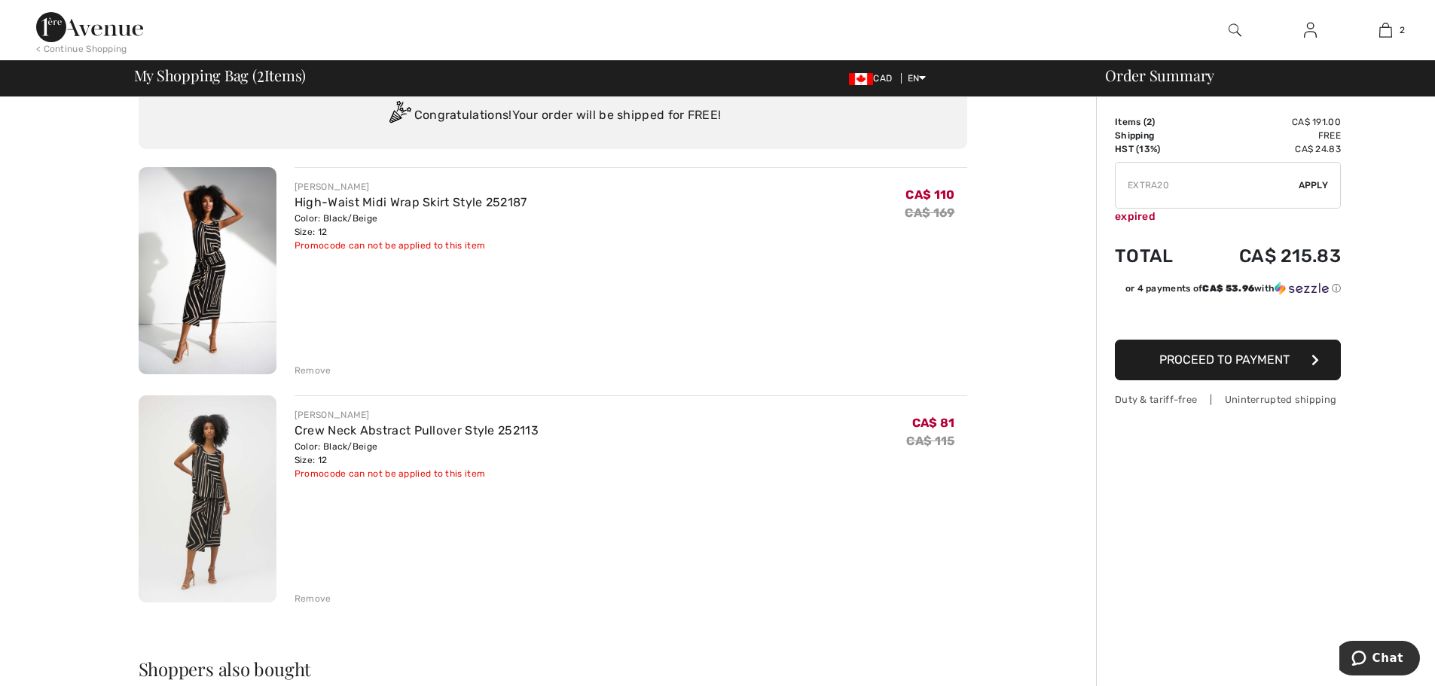
scroll to position [75, 0]
